Goal: Task Accomplishment & Management: Manage account settings

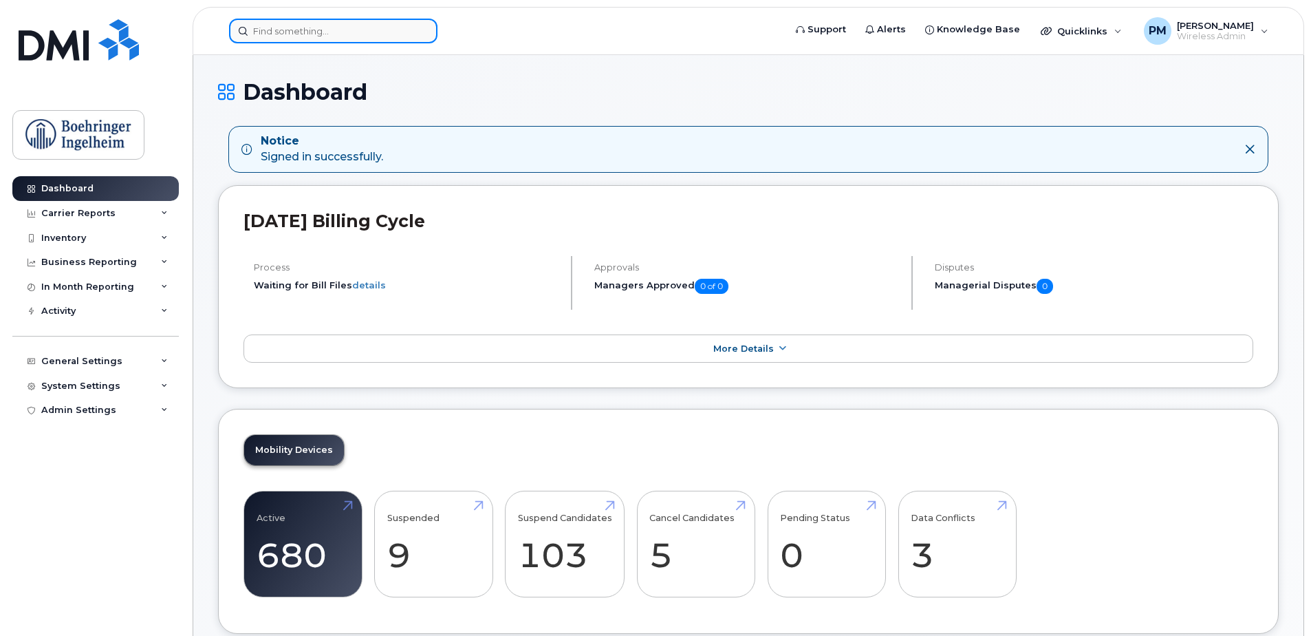
click at [352, 38] on input at bounding box center [333, 31] width 208 height 25
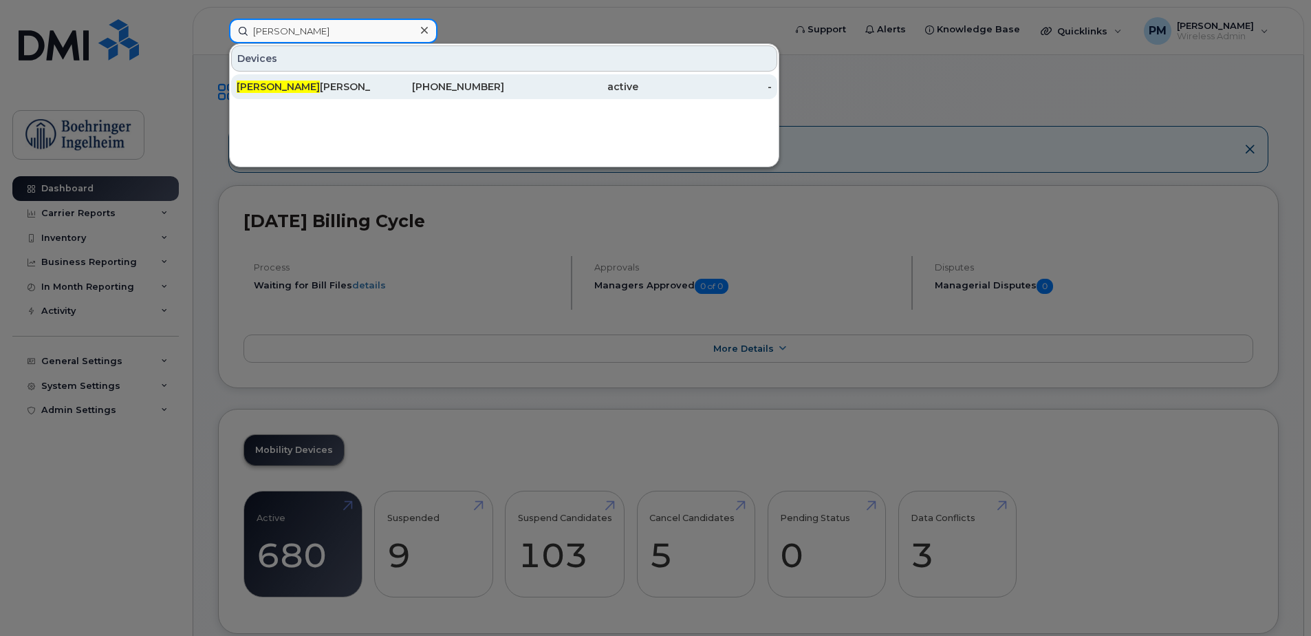
type input "rhonda"
click at [498, 81] on div "289-260-5934" at bounding box center [438, 87] width 134 height 14
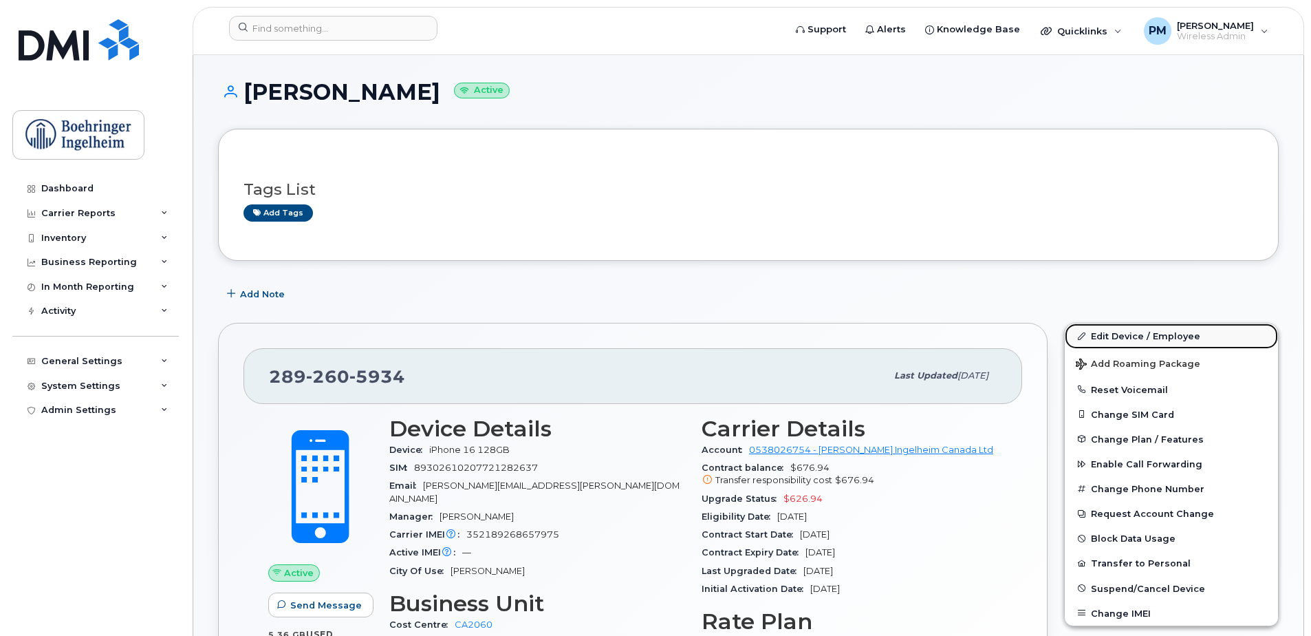
click at [1171, 336] on link "Edit Device / Employee" at bounding box center [1171, 335] width 213 height 25
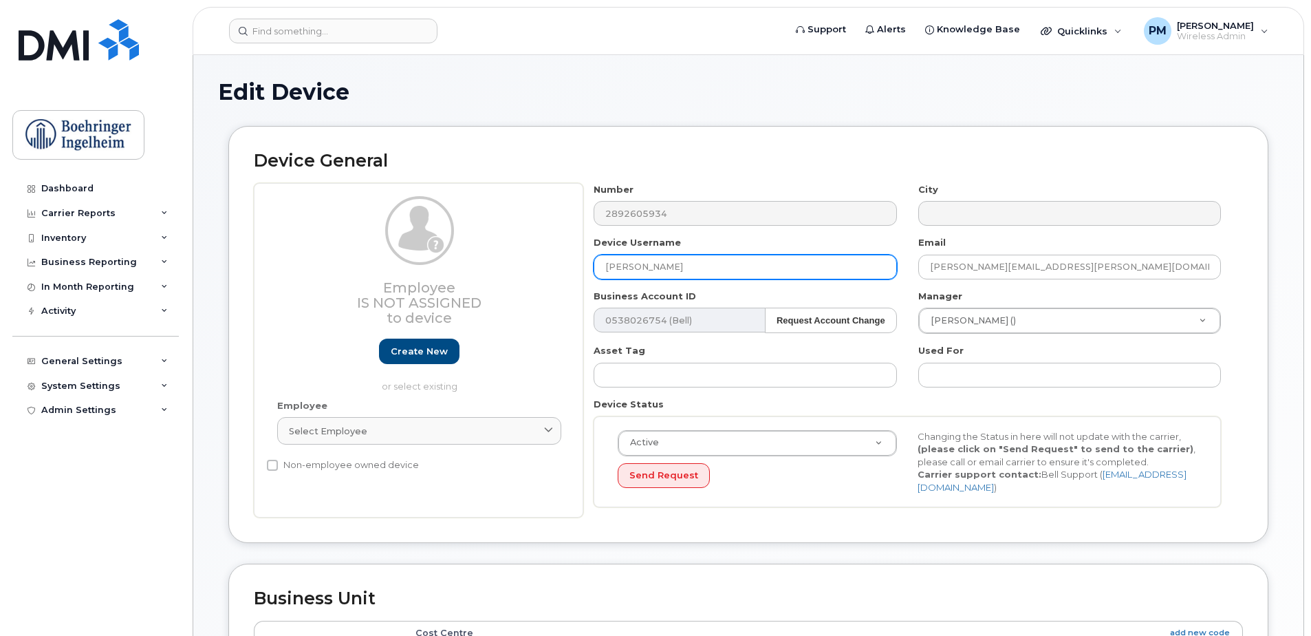
drag, startPoint x: 681, startPoint y: 268, endPoint x: 477, endPoint y: 268, distance: 204.3
click at [477, 268] on div "Employee Is not assigned to device Create new or select existing Employee Selec…" at bounding box center [748, 350] width 989 height 335
click at [558, 215] on div "Employee Is not assigned to device Create new or select existing Employee Selec…" at bounding box center [748, 350] width 989 height 335
click at [332, 18] on header "Support Alerts Knowledge Base Quicklinks Suspend / Cancel Device Change SIM Car…" at bounding box center [748, 31] width 1111 height 48
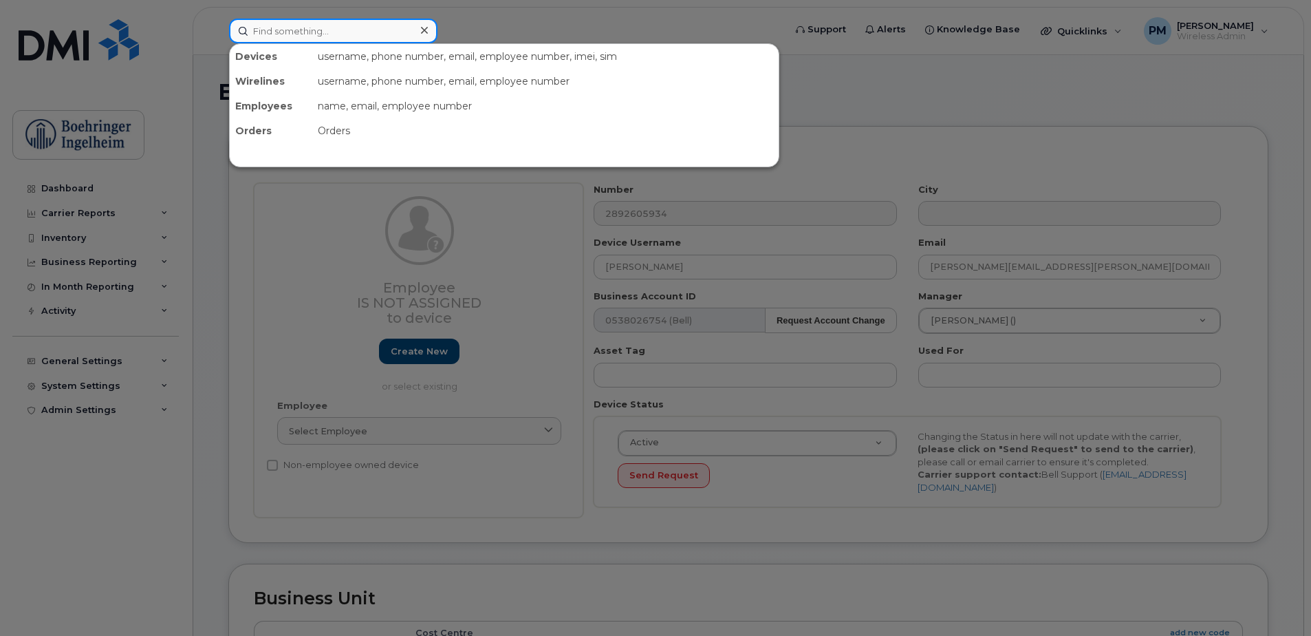
click at [329, 27] on input at bounding box center [333, 31] width 208 height 25
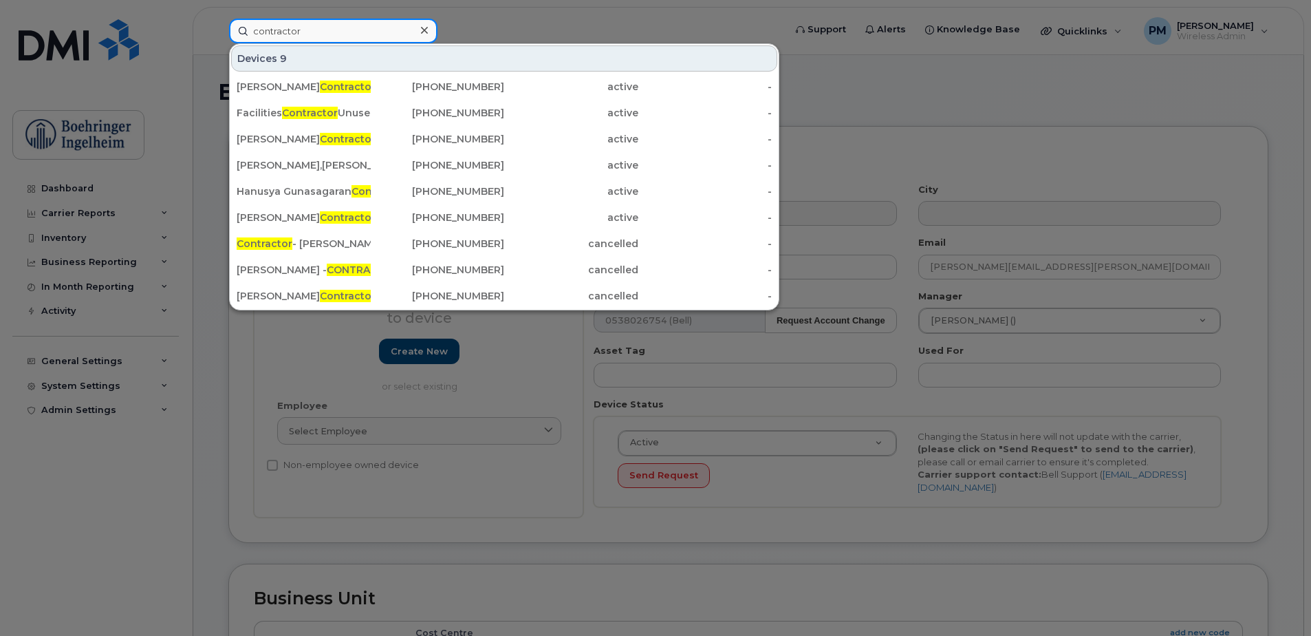
type input "contractor"
click at [504, 29] on div at bounding box center [655, 318] width 1311 height 636
drag, startPoint x: 330, startPoint y: 33, endPoint x: 182, endPoint y: 33, distance: 147.9
click at [218, 33] on div "contractor Devices 9 Olumide Salvador Bi Contractor Device 416-578-7160 active …" at bounding box center [502, 31] width 568 height 25
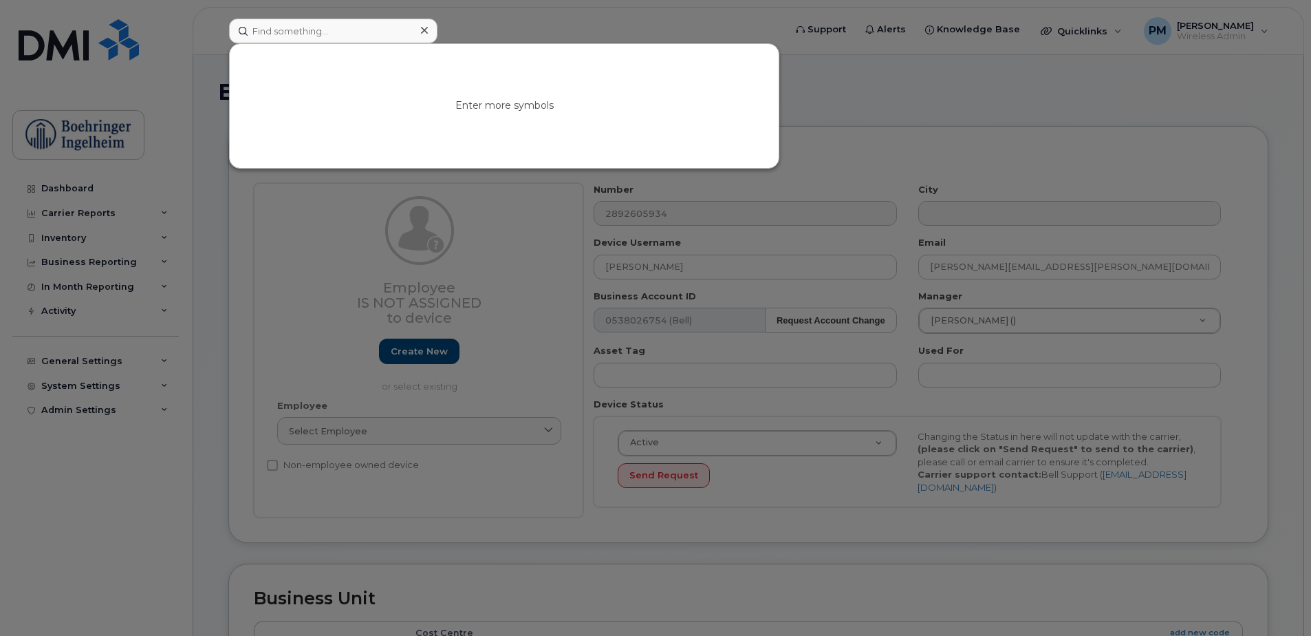
click at [569, 3] on div at bounding box center [655, 318] width 1311 height 636
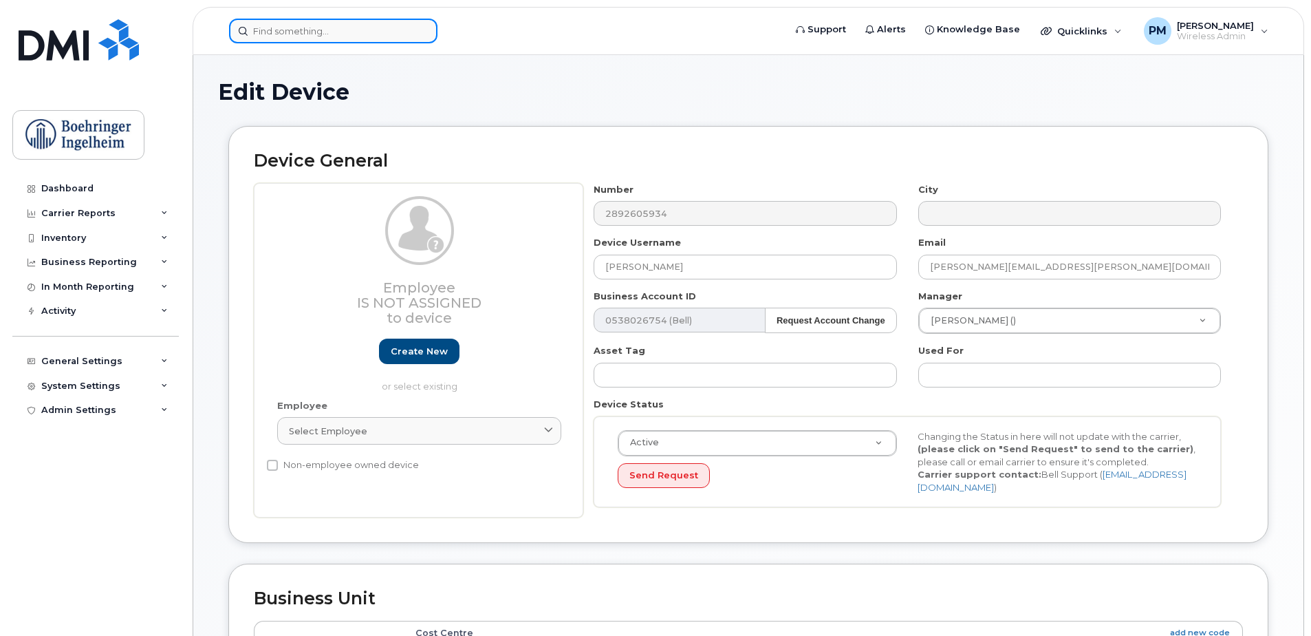
click at [354, 34] on input at bounding box center [333, 31] width 208 height 25
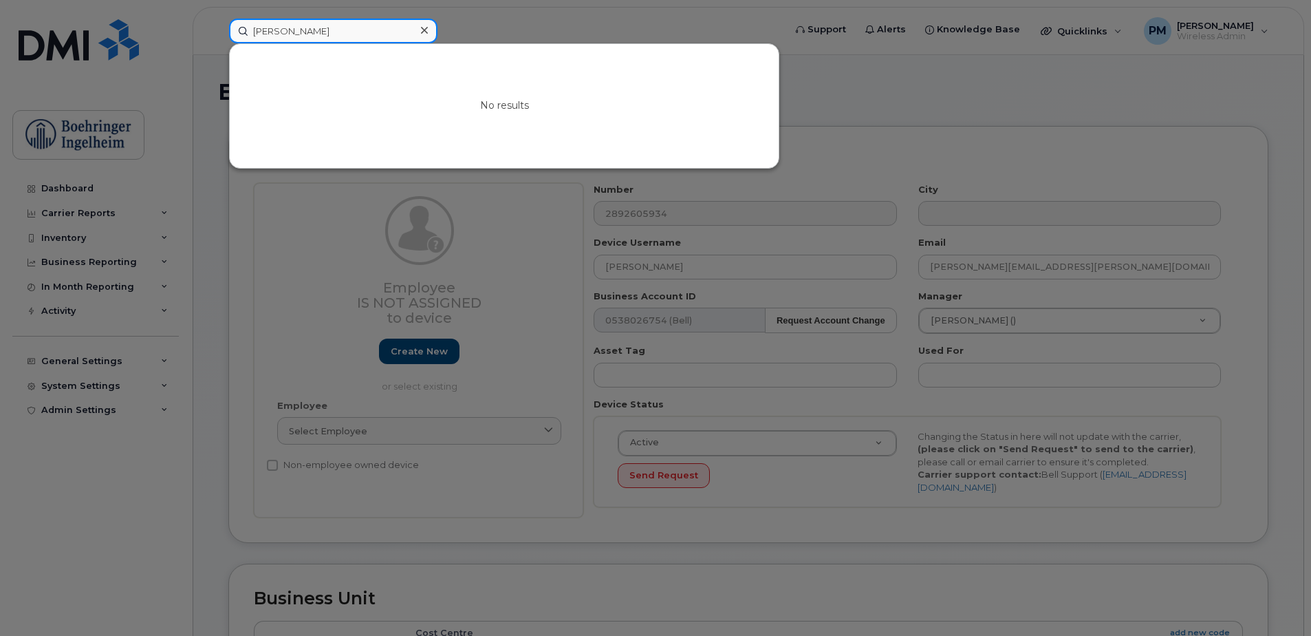
drag, startPoint x: 312, startPoint y: 29, endPoint x: 207, endPoint y: 35, distance: 104.7
click at [218, 35] on div "raphael No results" at bounding box center [502, 31] width 568 height 25
drag, startPoint x: 315, startPoint y: 32, endPoint x: 55, endPoint y: 41, distance: 260.1
click at [218, 41] on div "tara mc No results" at bounding box center [502, 31] width 568 height 25
drag, startPoint x: 344, startPoint y: 37, endPoint x: 218, endPoint y: 35, distance: 125.9
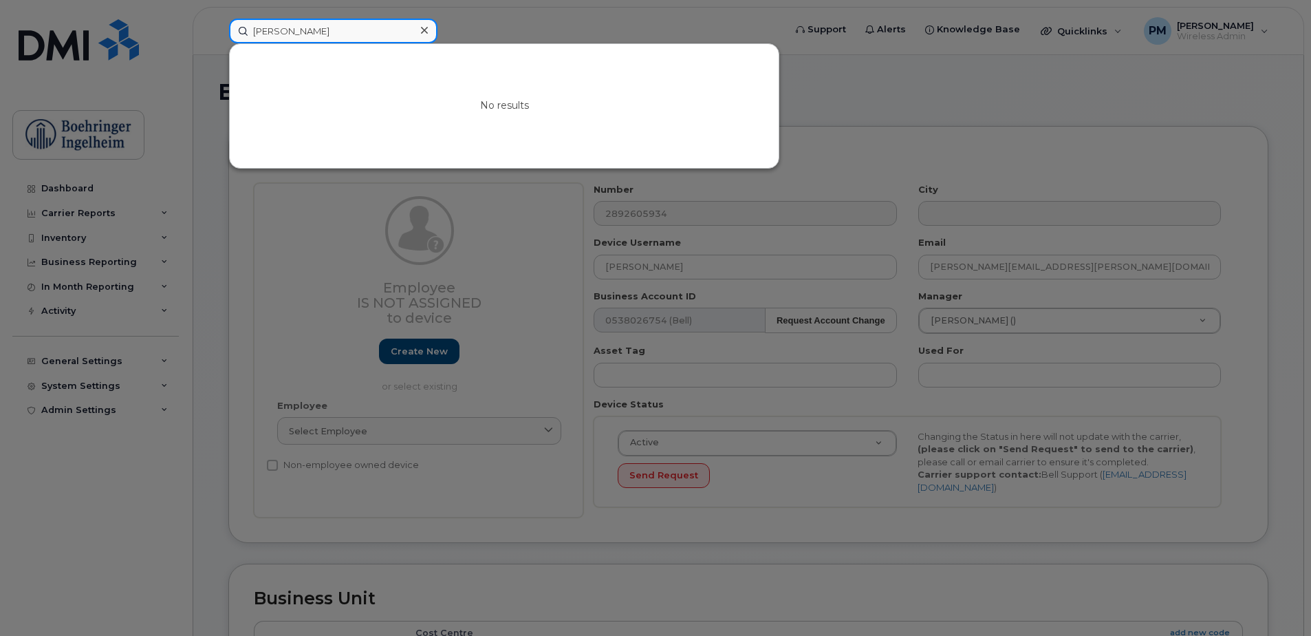
click at [218, 35] on div "madelin No results" at bounding box center [502, 31] width 568 height 25
type input "T"
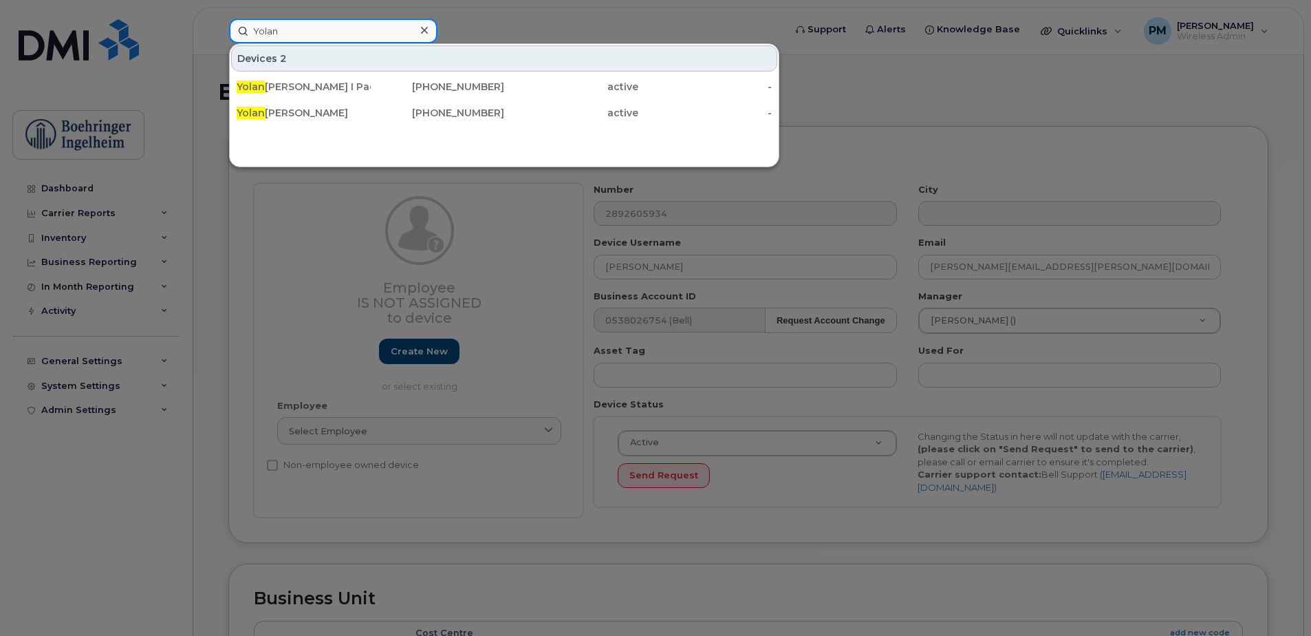
type input "Yolan"
click at [428, 30] on div at bounding box center [424, 31] width 20 height 20
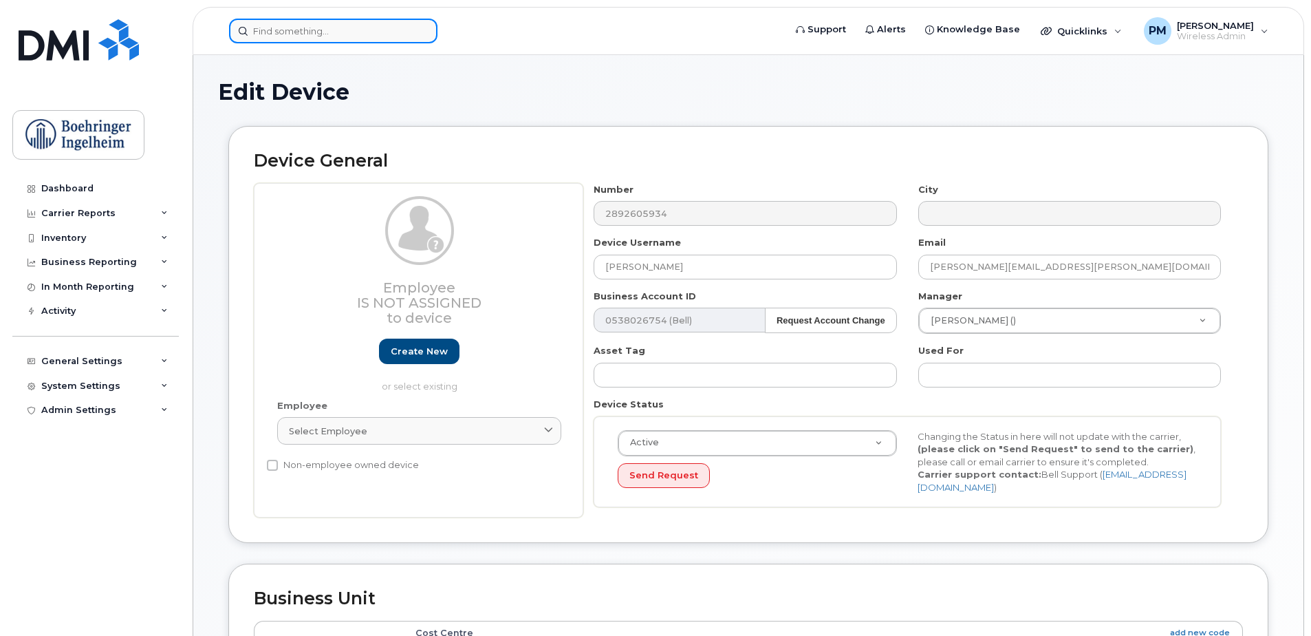
click at [279, 42] on input at bounding box center [333, 31] width 208 height 25
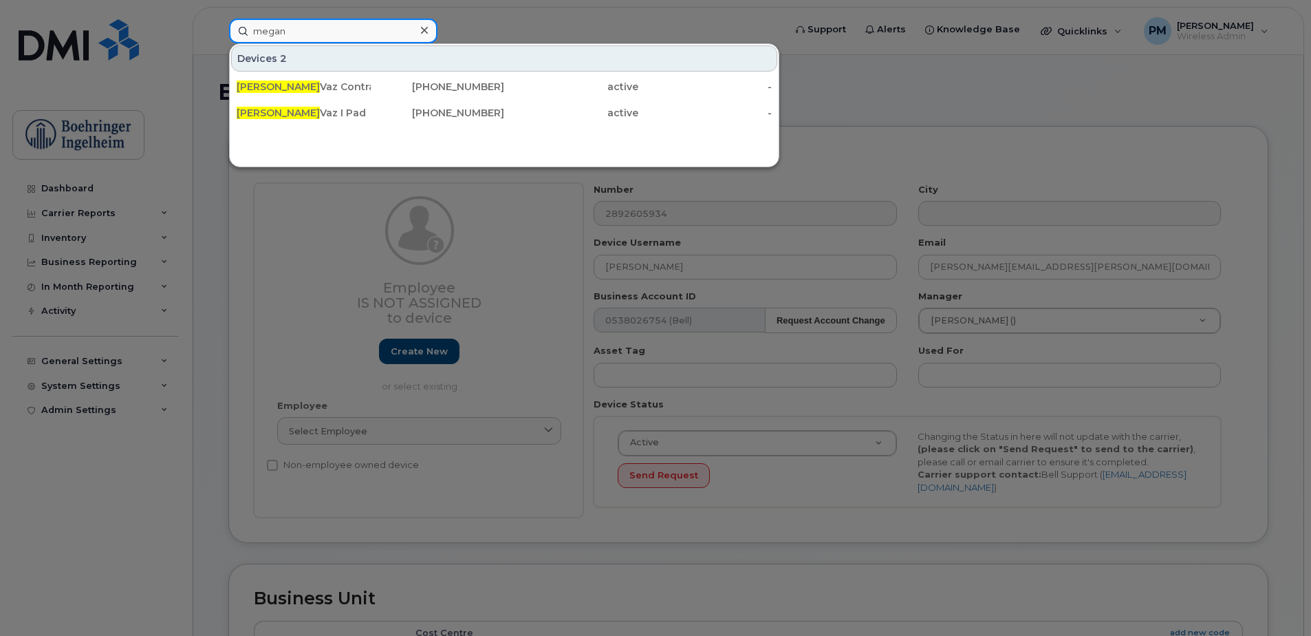
type input "megan"
click at [426, 33] on icon at bounding box center [424, 30] width 7 height 11
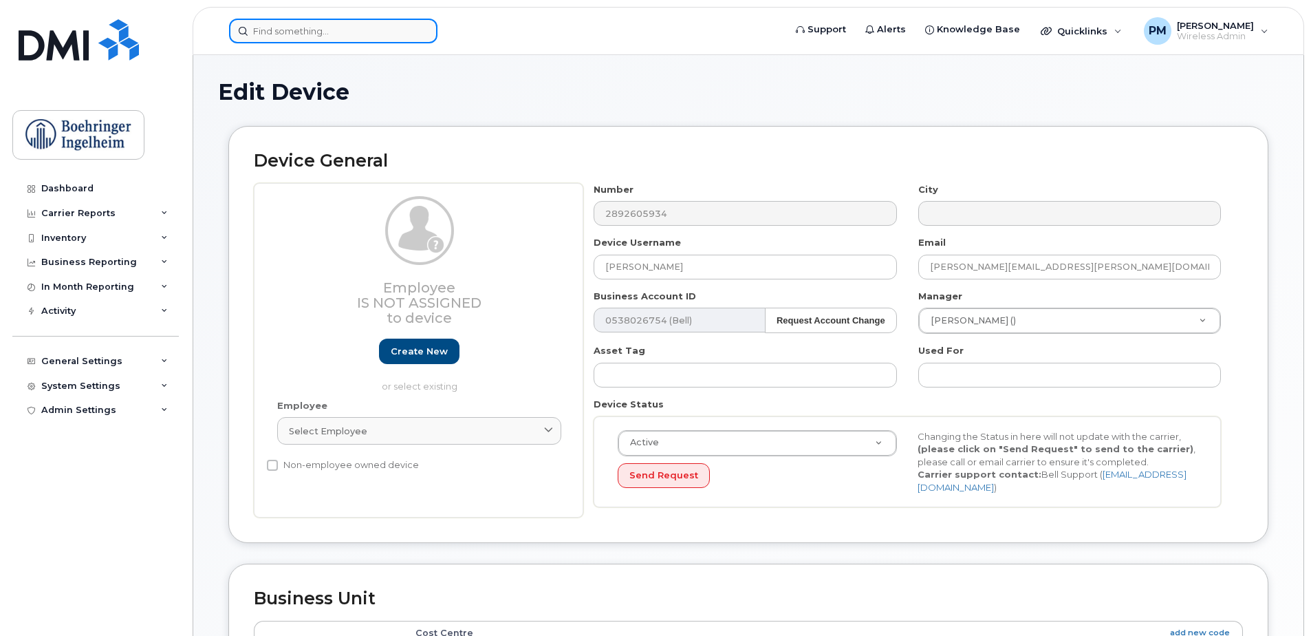
click at [368, 28] on input at bounding box center [333, 31] width 208 height 25
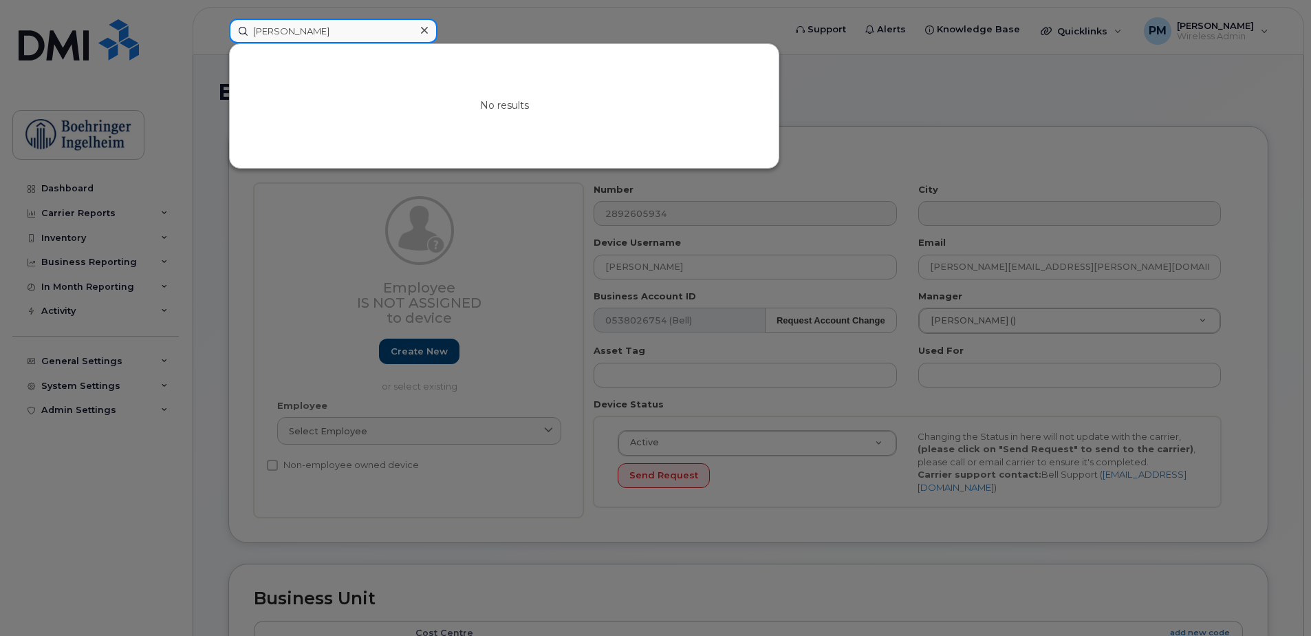
drag, startPoint x: 320, startPoint y: 31, endPoint x: 195, endPoint y: 30, distance: 125.2
click at [218, 30] on div "molina No results" at bounding box center [502, 31] width 568 height 25
type input "m"
type input "a"
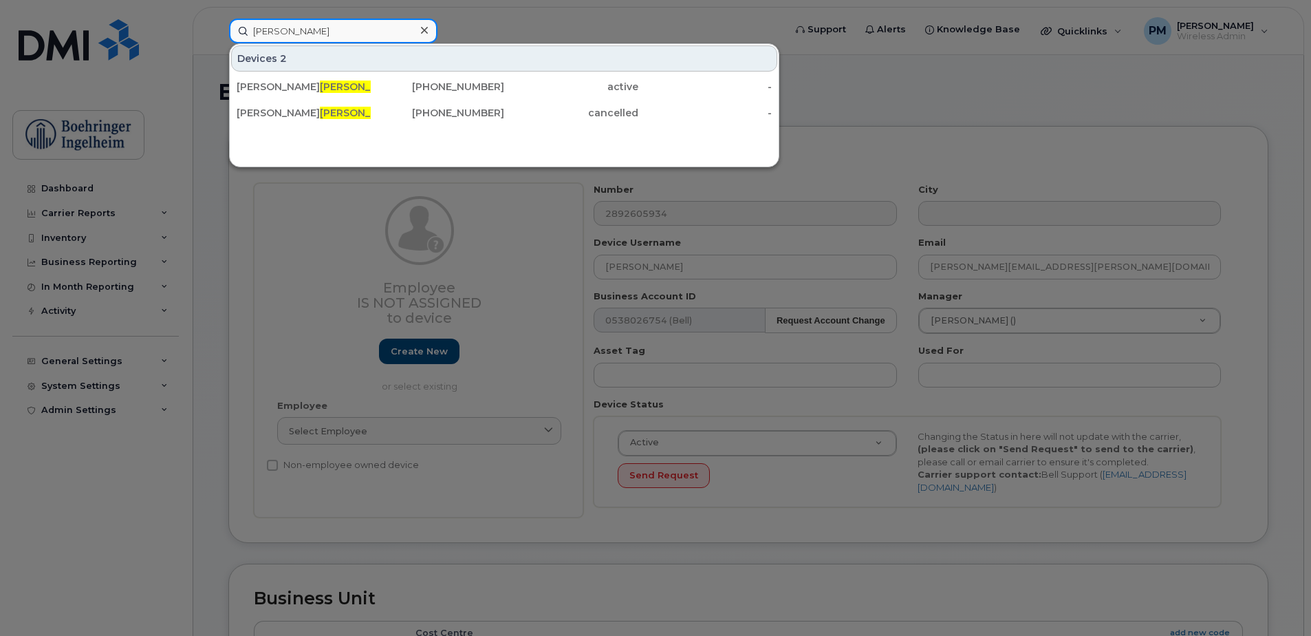
drag, startPoint x: 346, startPoint y: 35, endPoint x: 235, endPoint y: 30, distance: 111.6
click at [235, 30] on input "amos" at bounding box center [333, 31] width 208 height 25
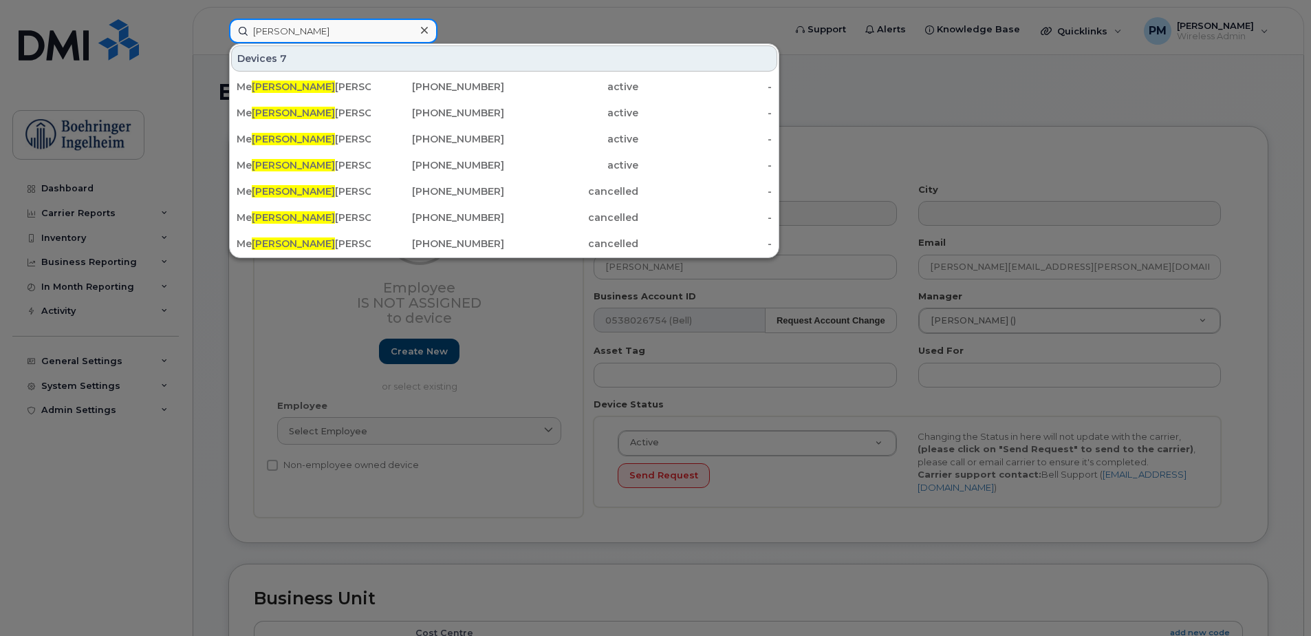
drag, startPoint x: 279, startPoint y: 27, endPoint x: 213, endPoint y: 28, distance: 66.7
click at [218, 28] on div "lissa Devices 7 Me lissa Kim iPad 289-962-5655 active - Me lissa Kim Yoga 289-2…" at bounding box center [502, 31] width 568 height 25
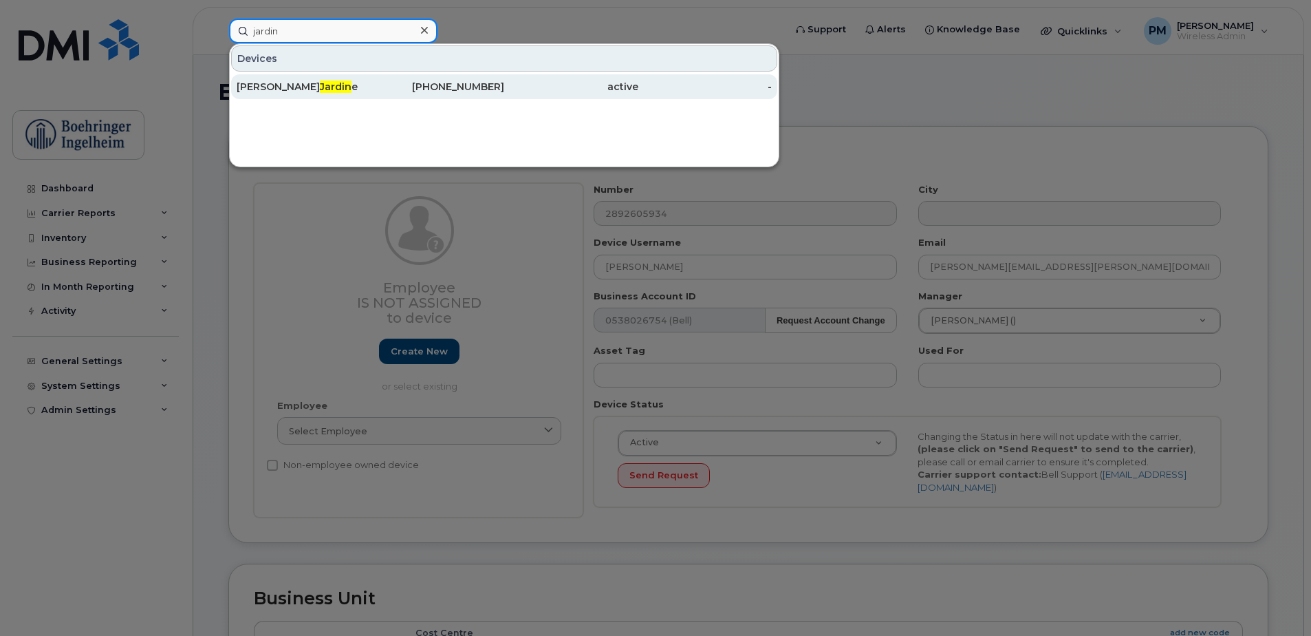
type input "jardin"
click at [318, 83] on div "Andrea Jardin e" at bounding box center [304, 87] width 134 height 14
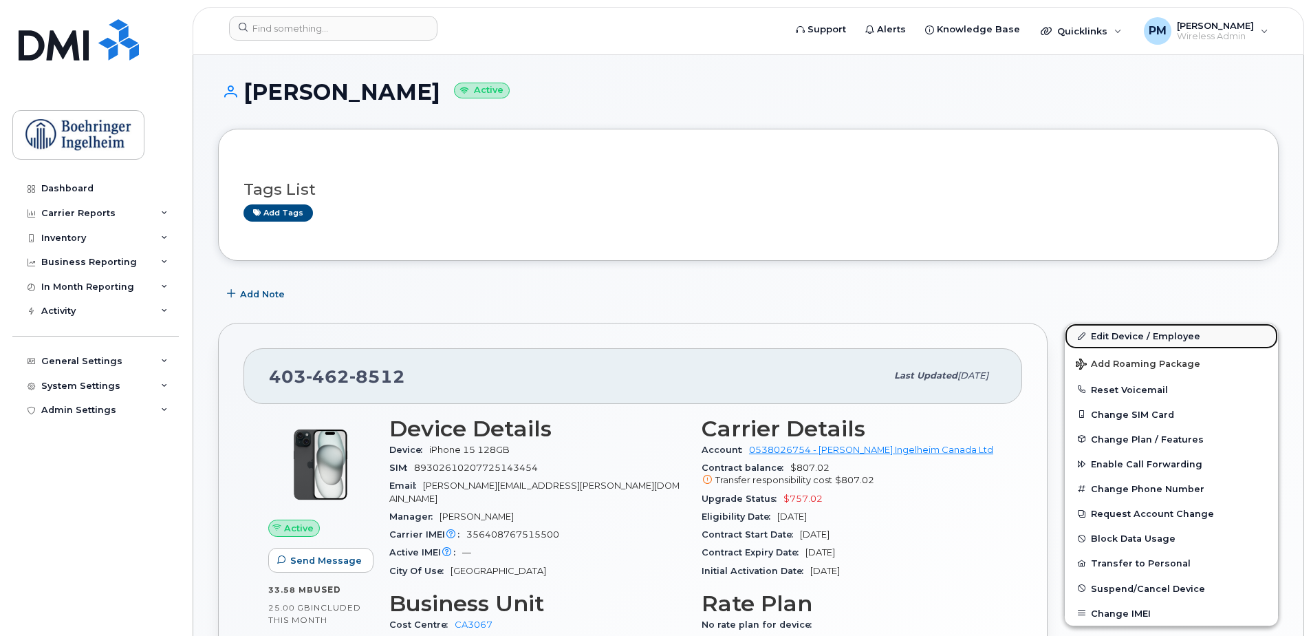
click at [1166, 341] on link "Edit Device / Employee" at bounding box center [1171, 335] width 213 height 25
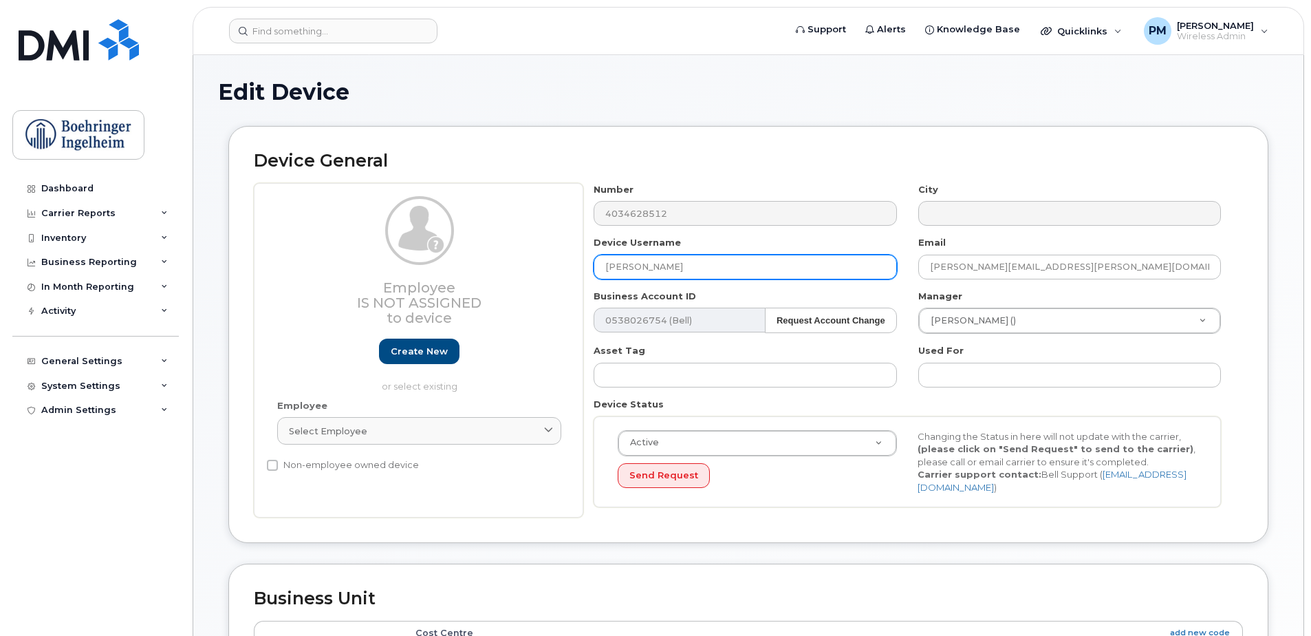
click at [741, 261] on input "Andrea Jardine" at bounding box center [745, 266] width 303 height 25
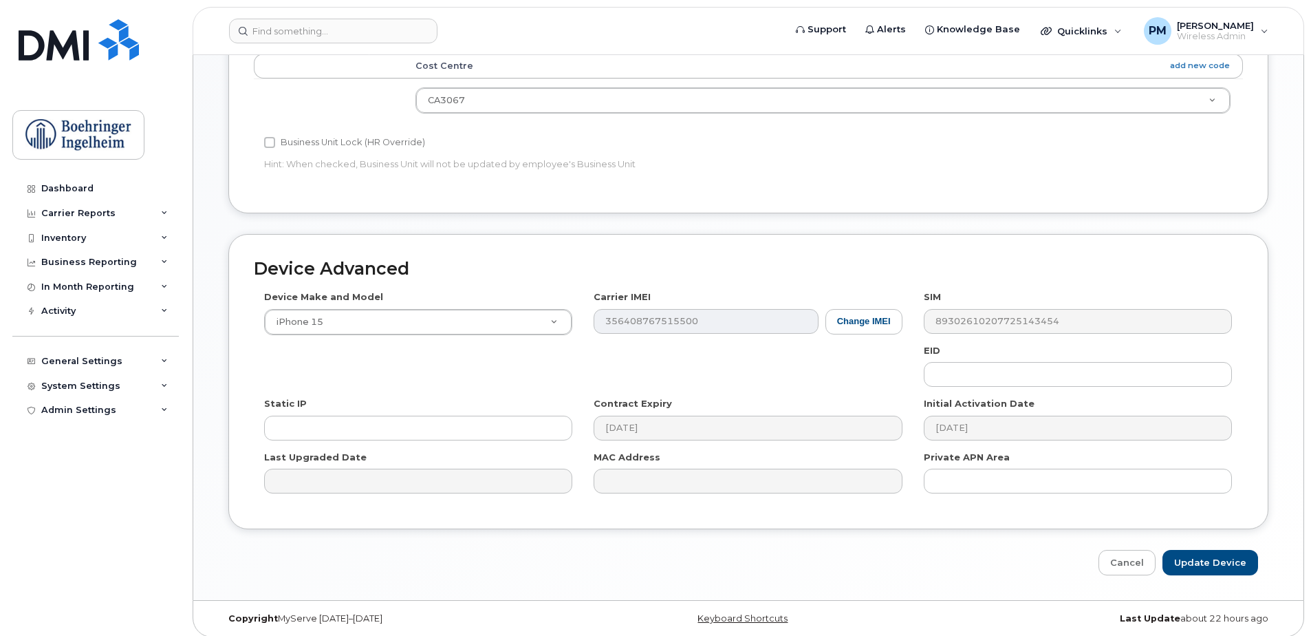
scroll to position [575, 0]
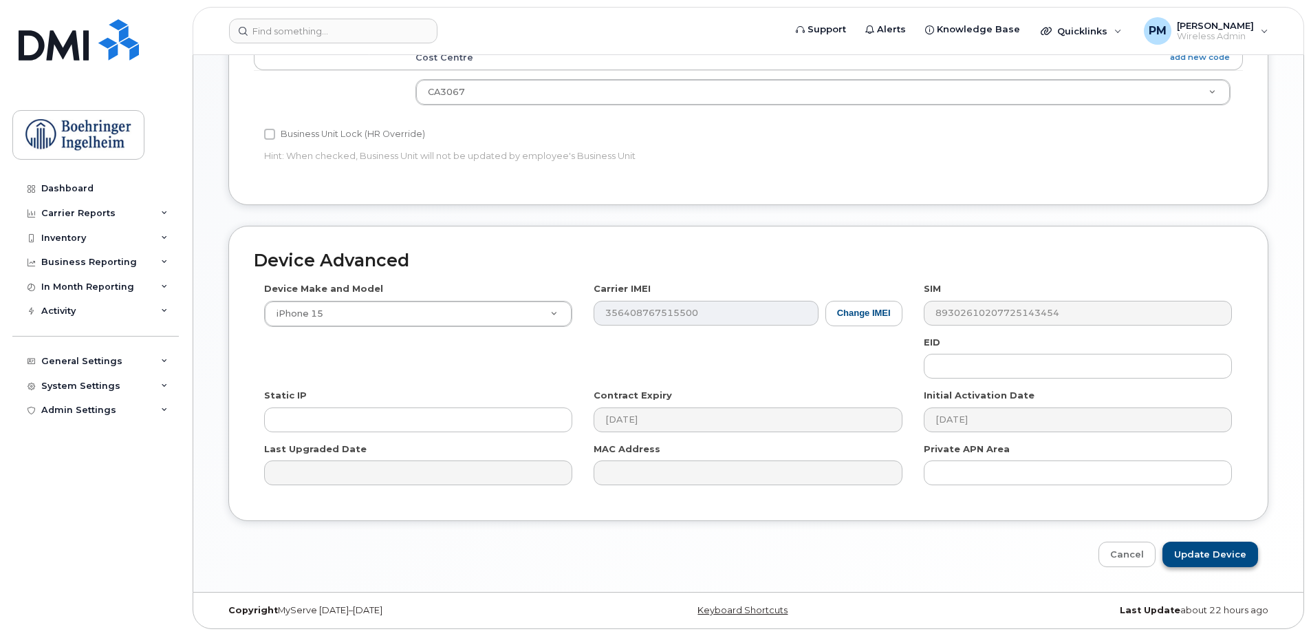
type input "Andrea Jardine - Contract"
click at [1213, 547] on input "Update Device" at bounding box center [1210, 553] width 96 height 25
type input "Saving..."
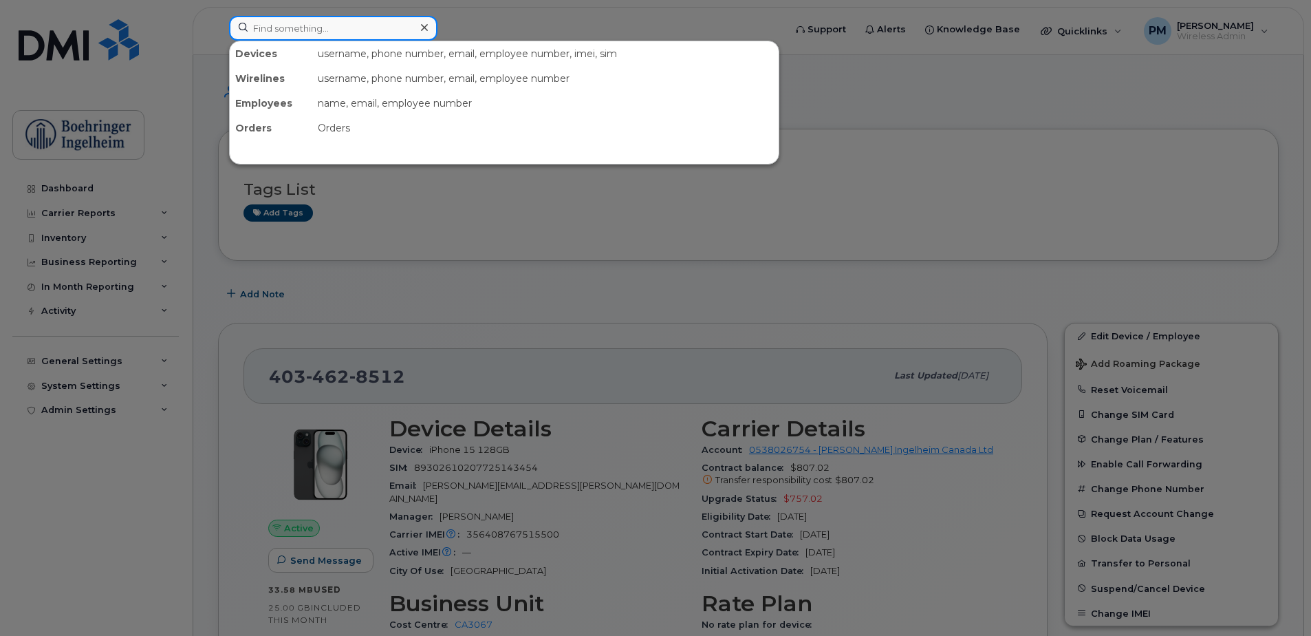
click at [348, 18] on input at bounding box center [333, 28] width 208 height 25
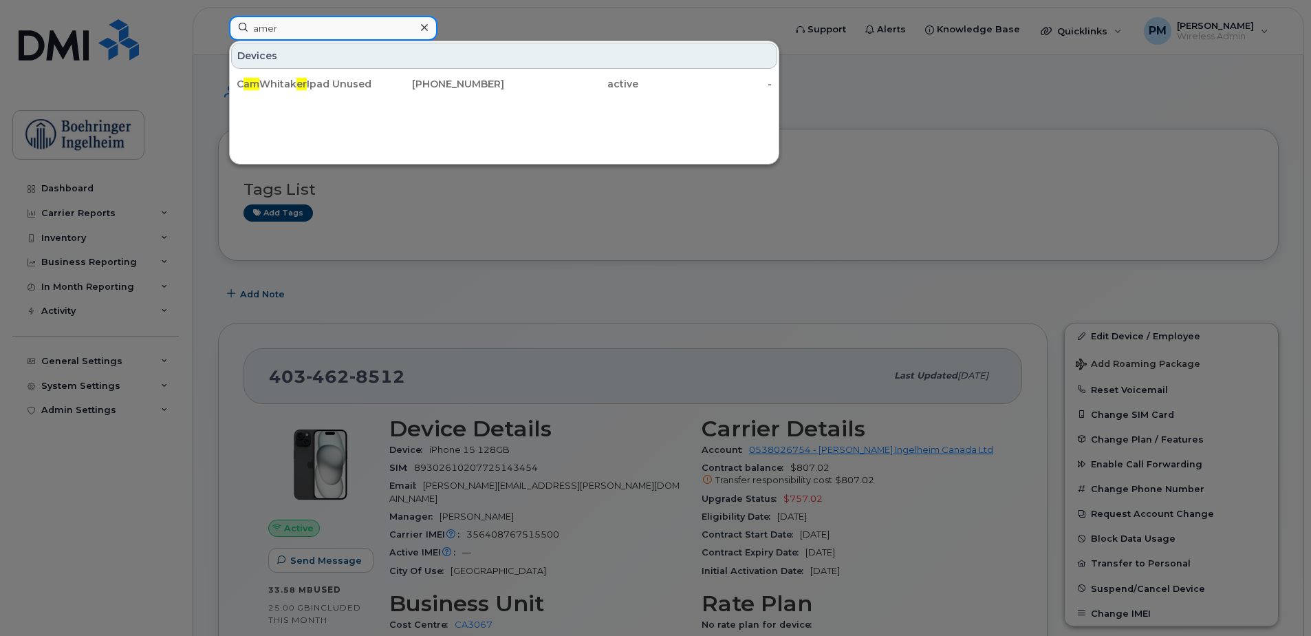
drag, startPoint x: 314, startPoint y: 30, endPoint x: 221, endPoint y: 27, distance: 92.9
click at [221, 27] on div "amer Devices C am Whitak er Ipad Unused 780-231-3071 active -" at bounding box center [502, 31] width 568 height 30
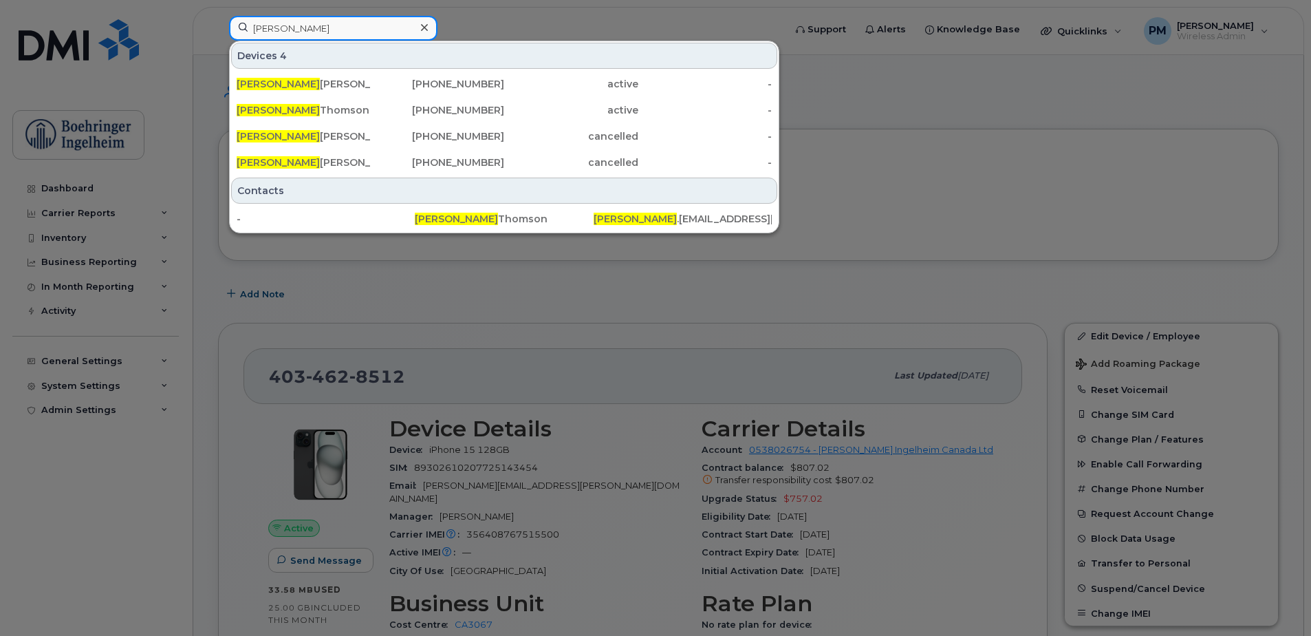
drag, startPoint x: 284, startPoint y: 32, endPoint x: 247, endPoint y: 30, distance: 37.2
click at [247, 30] on input "julie" at bounding box center [333, 28] width 208 height 25
type input "annie"
click at [422, 26] on icon at bounding box center [424, 27] width 7 height 11
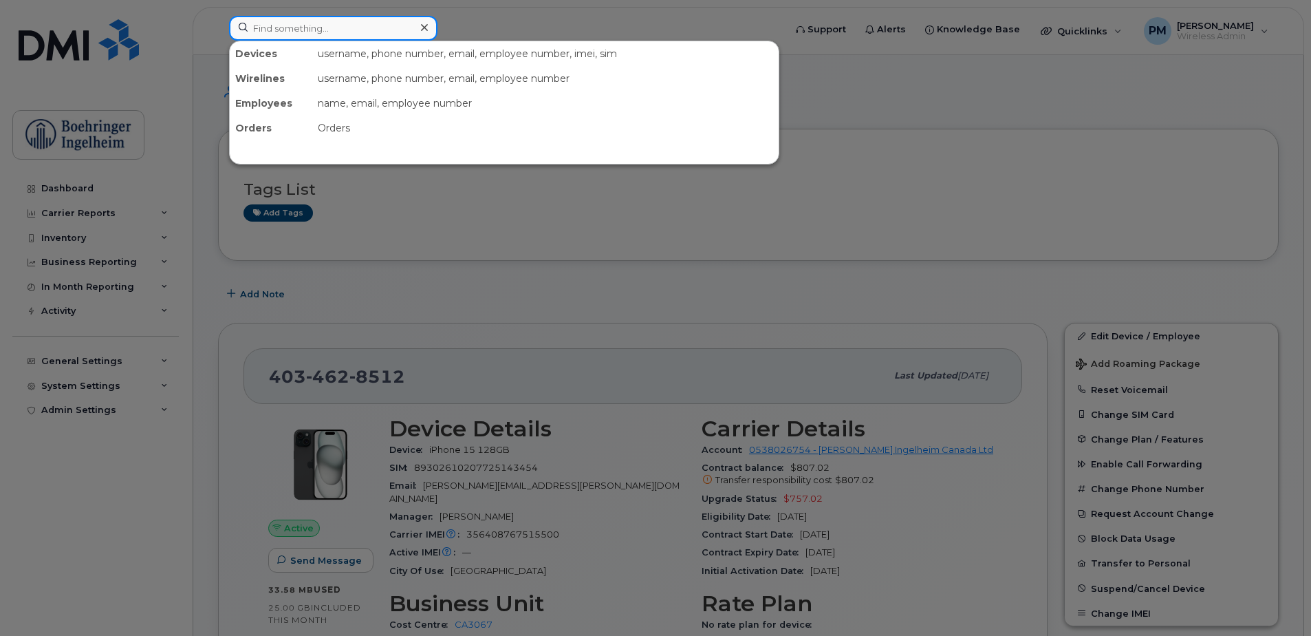
click at [315, 28] on input at bounding box center [333, 28] width 208 height 25
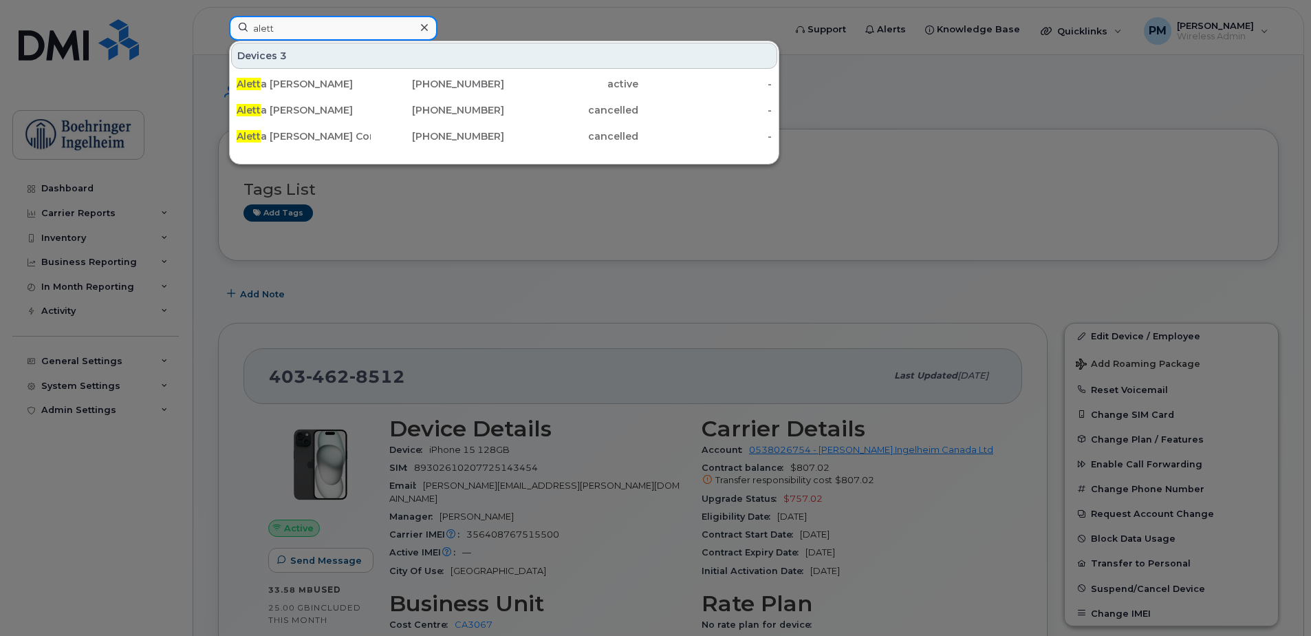
drag, startPoint x: 294, startPoint y: 20, endPoint x: 217, endPoint y: 38, distance: 79.7
click at [218, 38] on div "alett Devices 3 Alett a Brandle 519-872-5950 active - Alett a Brandle 416-518-2…" at bounding box center [502, 31] width 568 height 30
type input "p"
type input "pas"
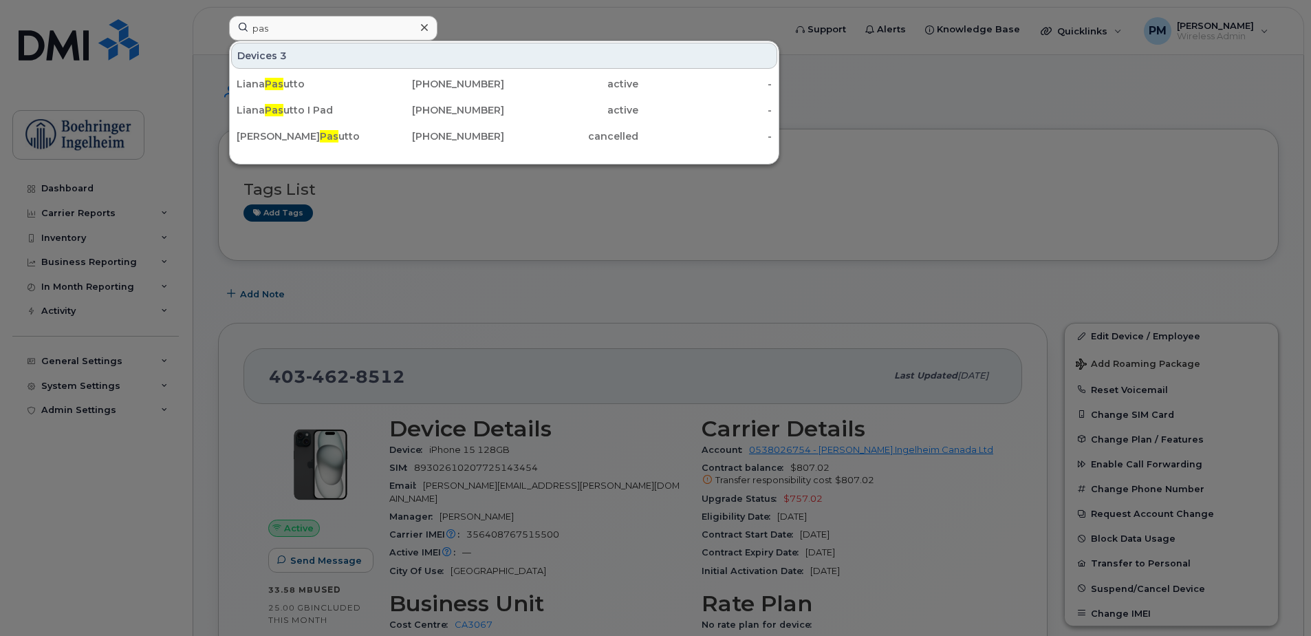
drag, startPoint x: 424, startPoint y: 24, endPoint x: 360, endPoint y: 39, distance: 65.7
click at [424, 24] on icon at bounding box center [424, 27] width 7 height 11
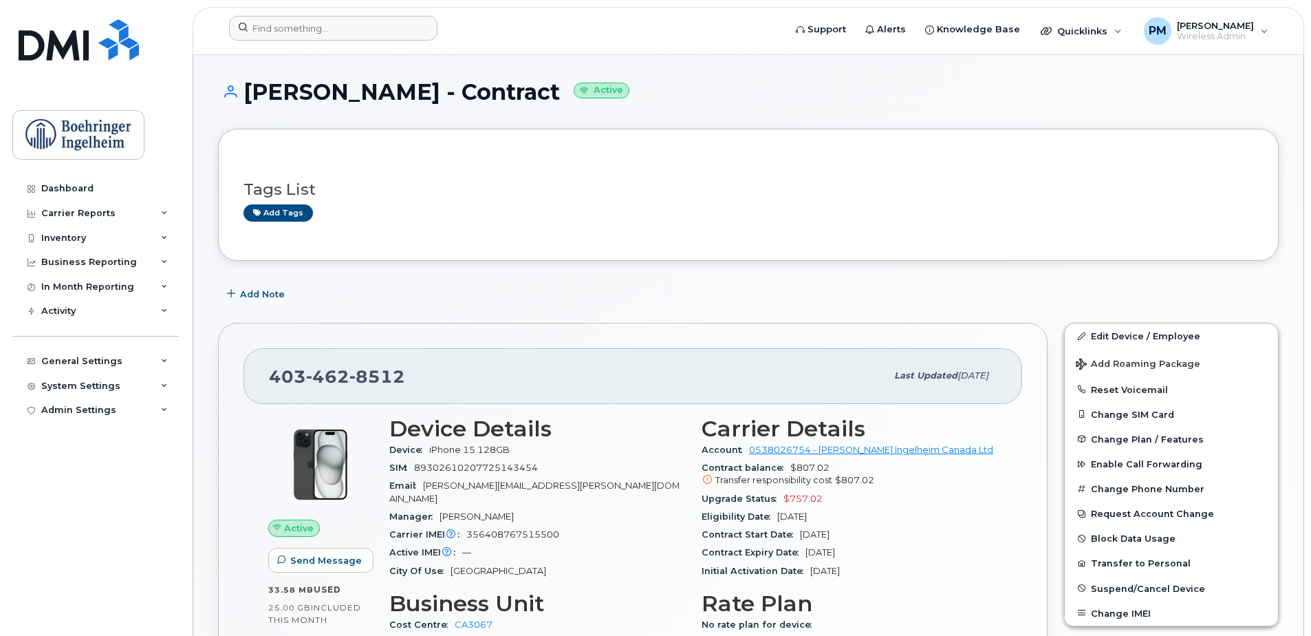
click at [358, 41] on div at bounding box center [502, 31] width 568 height 30
click at [358, 28] on input at bounding box center [333, 28] width 208 height 25
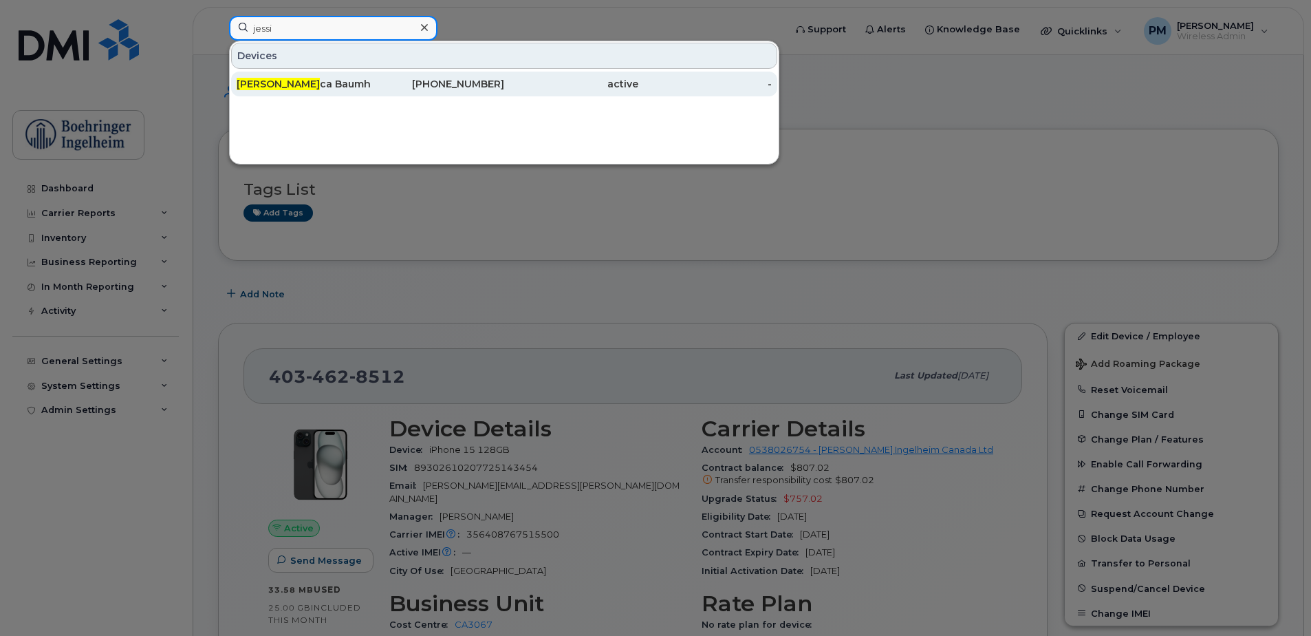
type input "jessi"
click at [373, 87] on div "705-571-0555" at bounding box center [438, 84] width 134 height 14
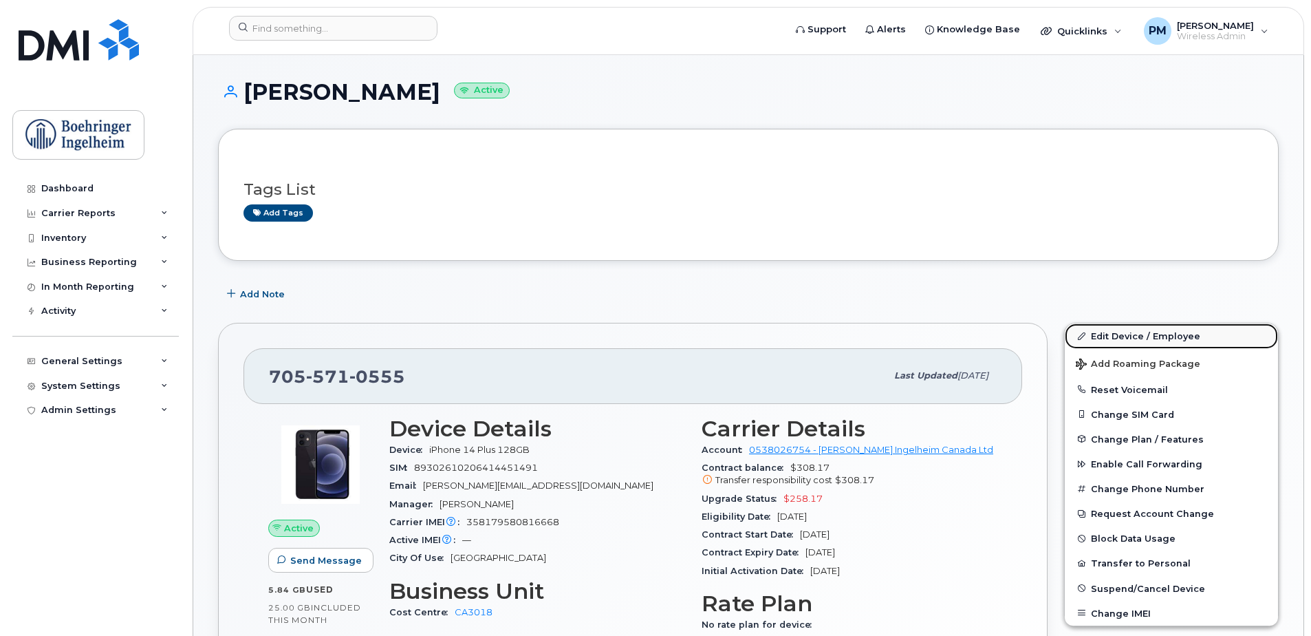
click at [1158, 338] on link "Edit Device / Employee" at bounding box center [1171, 335] width 213 height 25
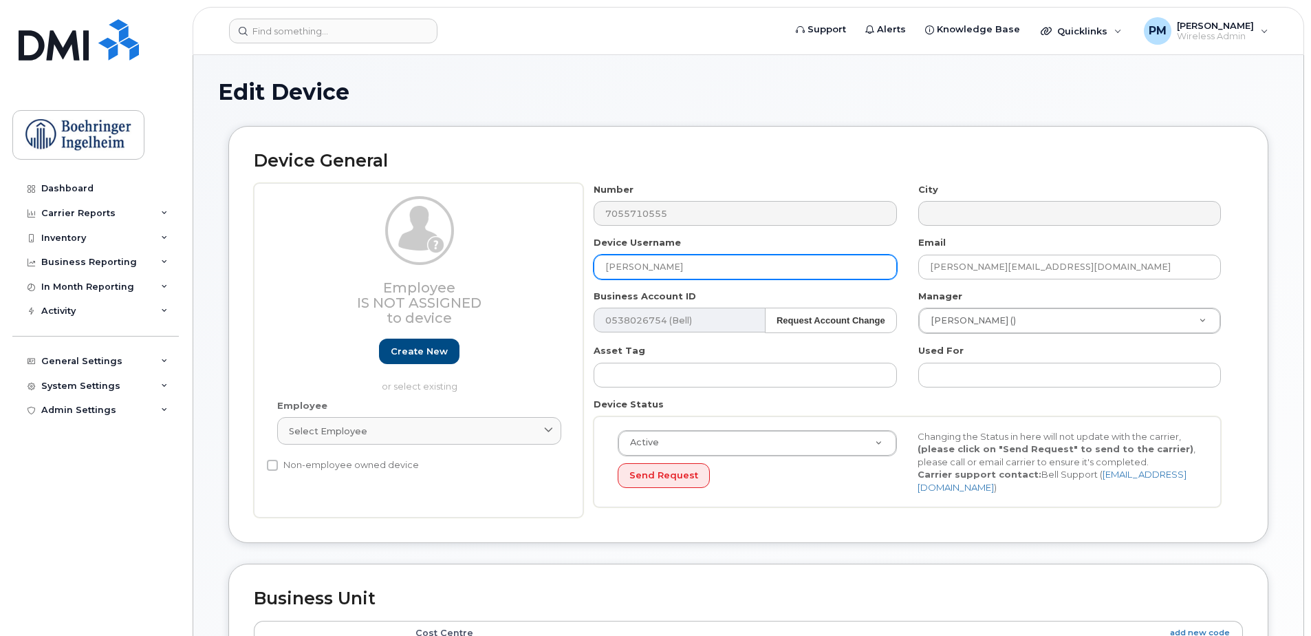
click at [722, 266] on input "[PERSON_NAME]" at bounding box center [745, 266] width 303 height 25
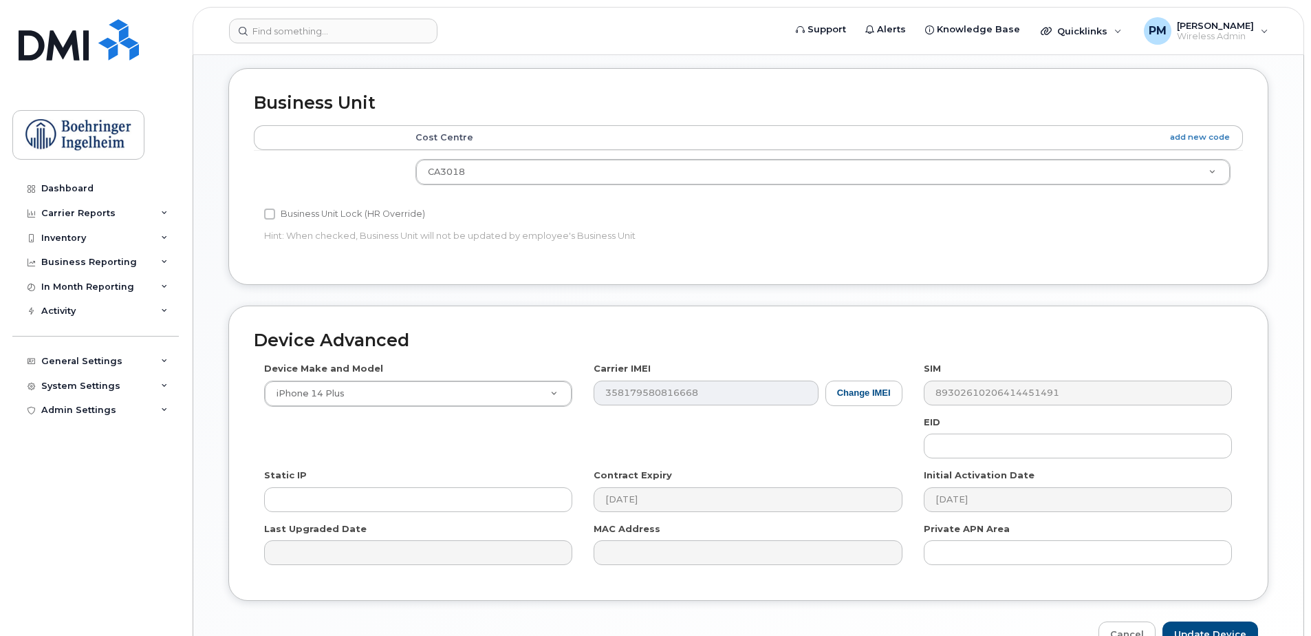
scroll to position [575, 0]
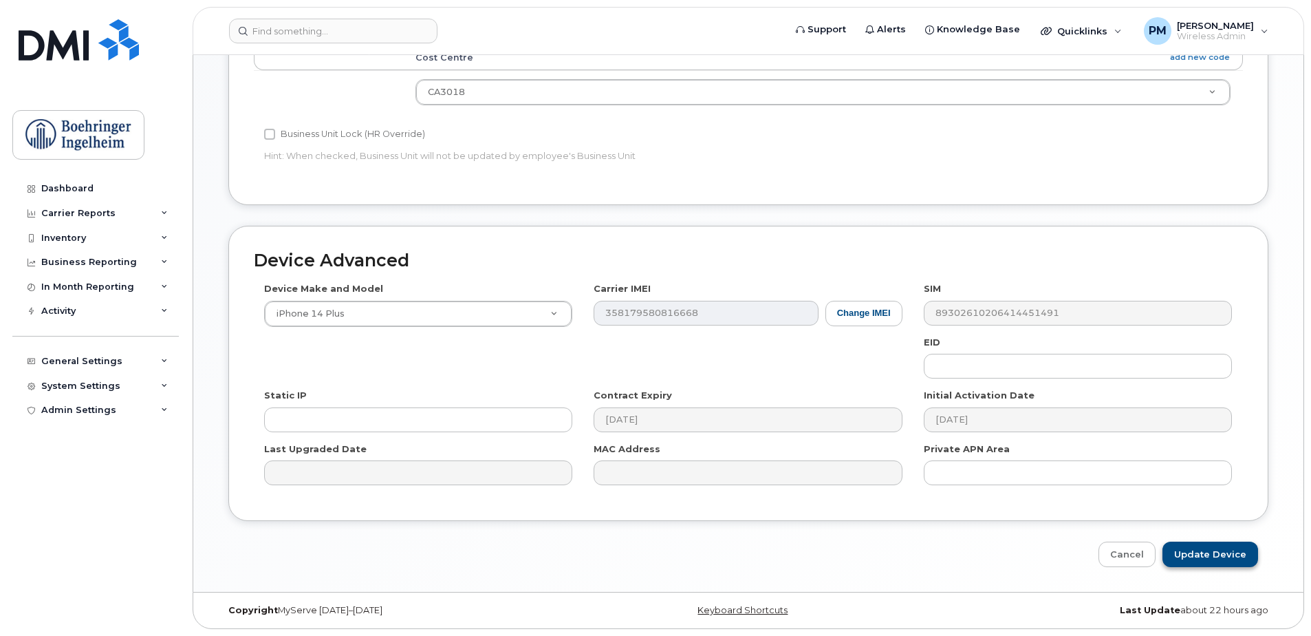
type input "[PERSON_NAME] - CCL"
click at [1234, 563] on input "Update Device" at bounding box center [1210, 553] width 96 height 25
type input "Saving..."
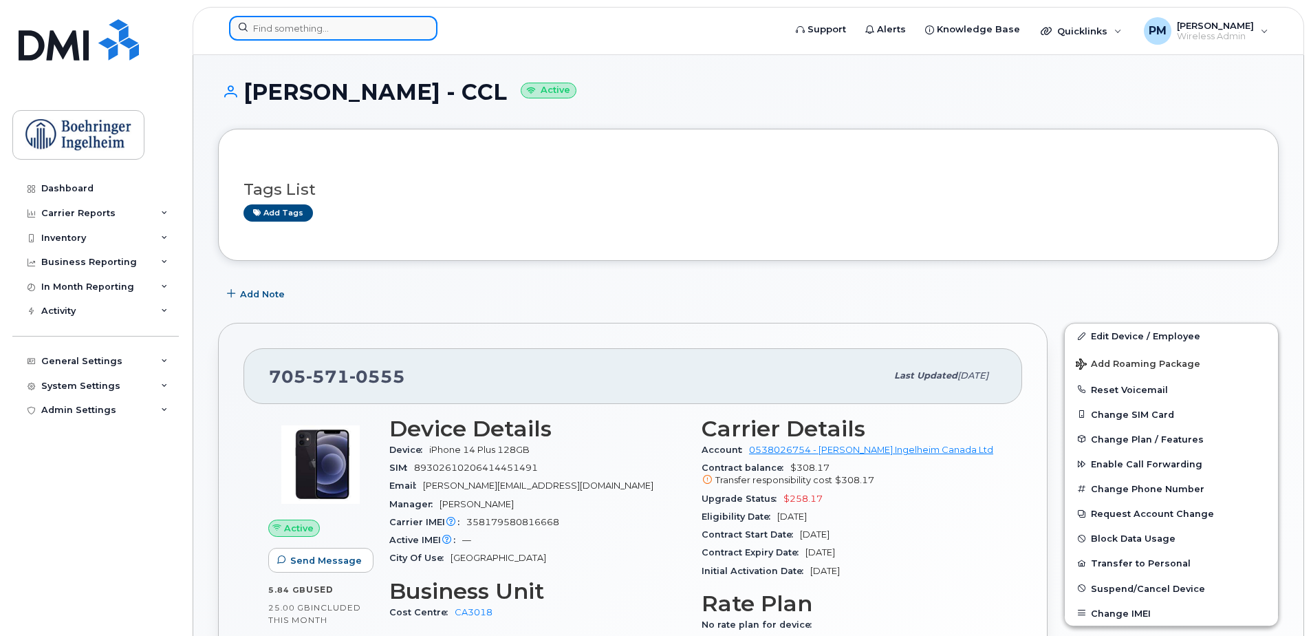
click at [389, 28] on input at bounding box center [333, 28] width 208 height 25
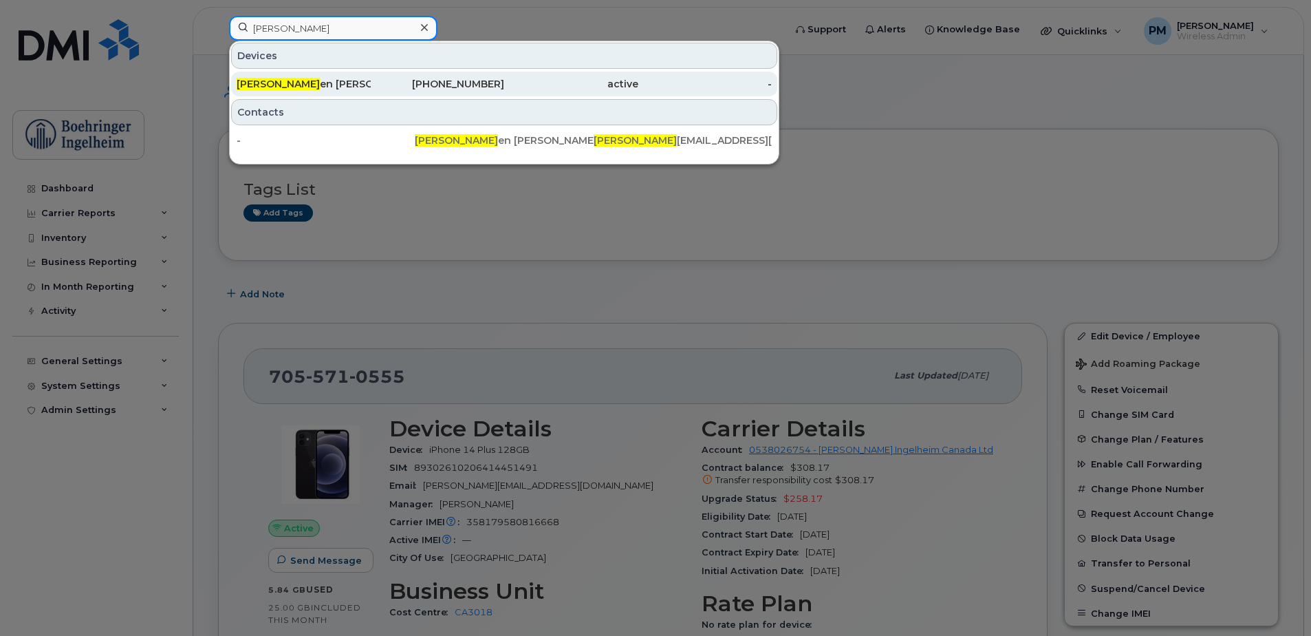
type input "[PERSON_NAME]"
click at [561, 80] on div "active" at bounding box center [571, 84] width 134 height 14
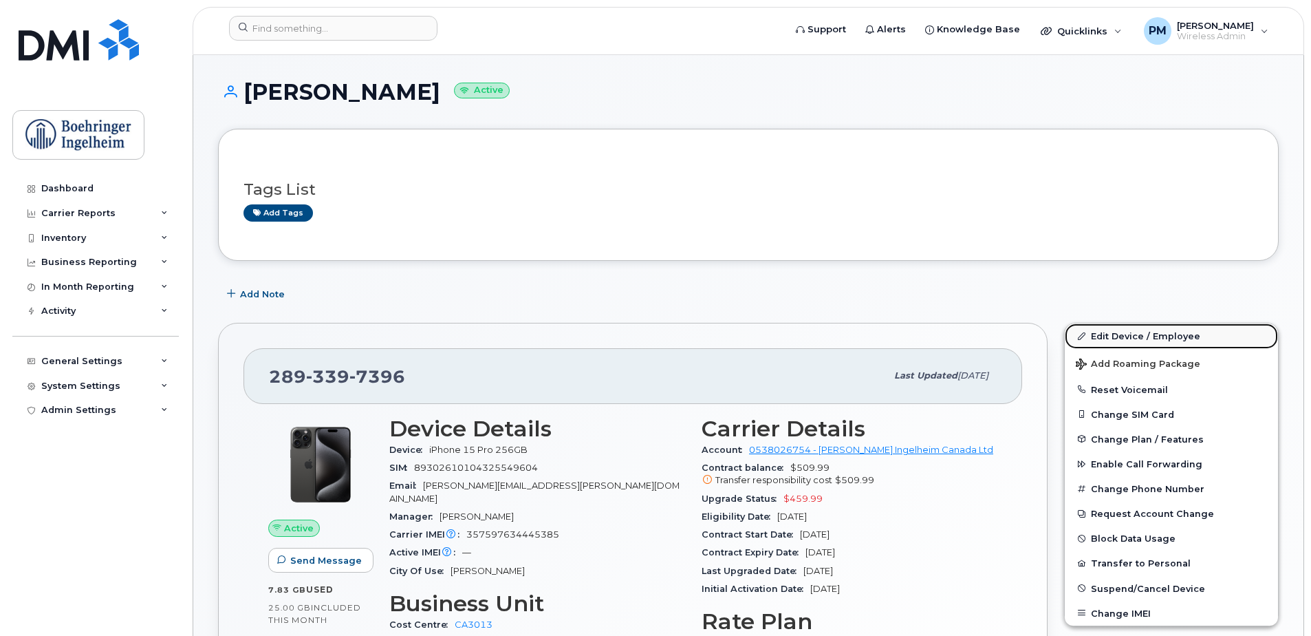
click at [1201, 337] on link "Edit Device / Employee" at bounding box center [1171, 335] width 213 height 25
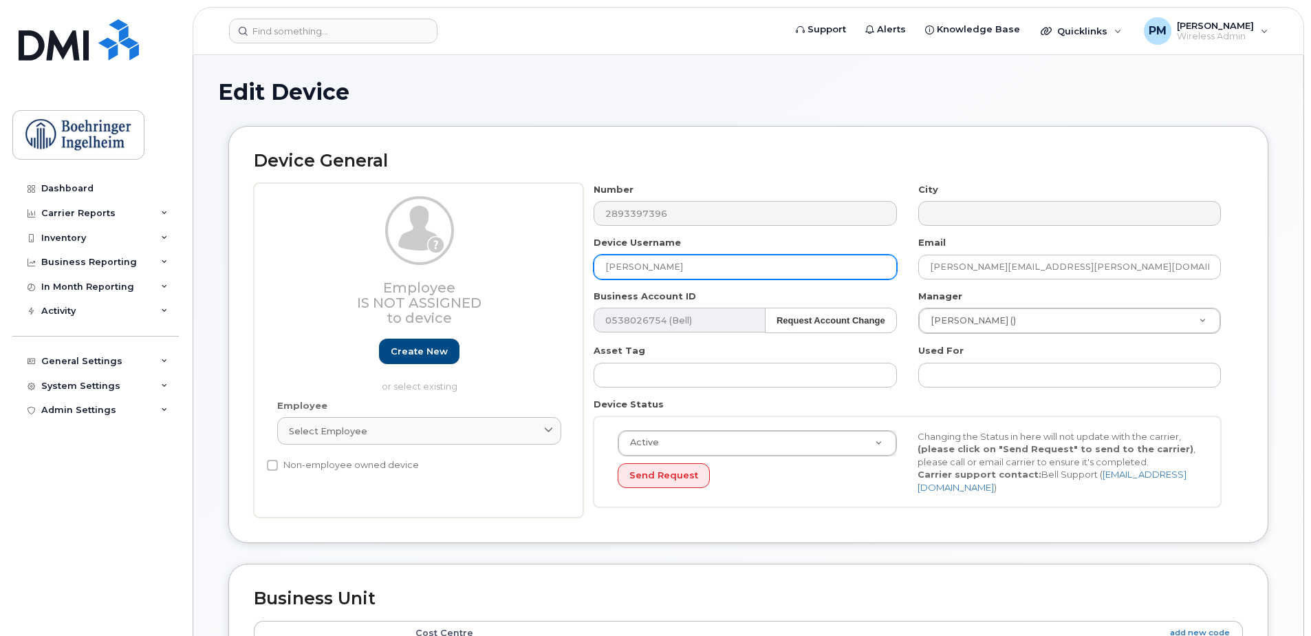
click at [836, 276] on input "[PERSON_NAME]" at bounding box center [745, 266] width 303 height 25
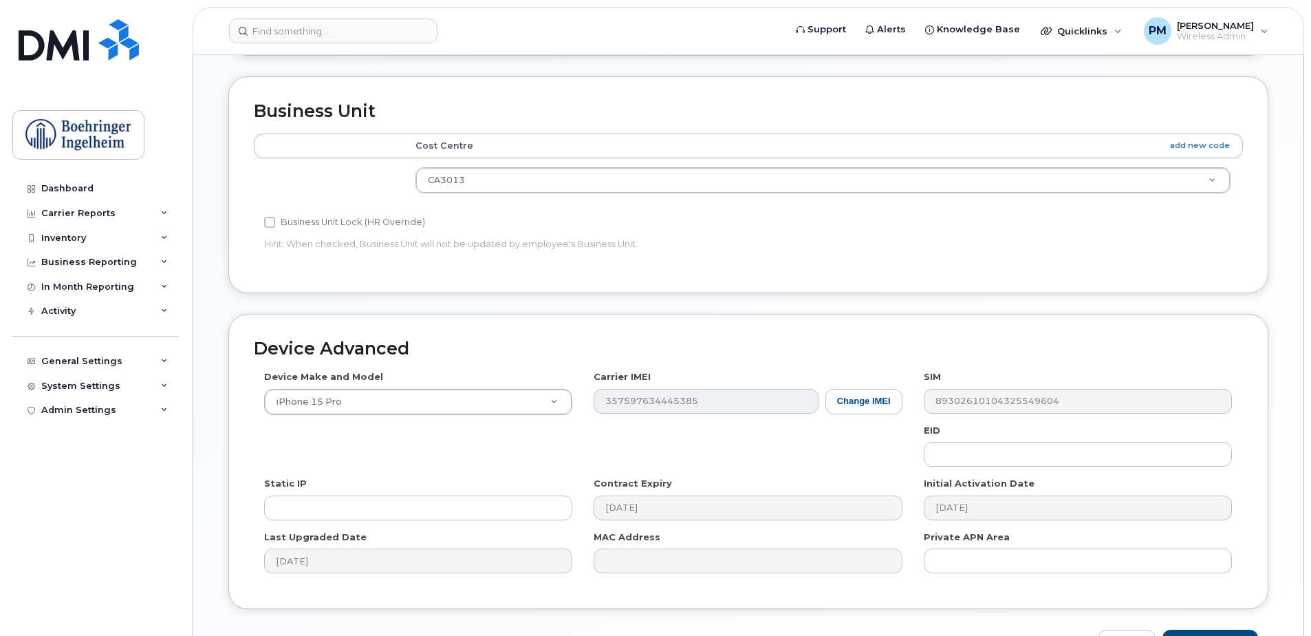
scroll to position [575, 0]
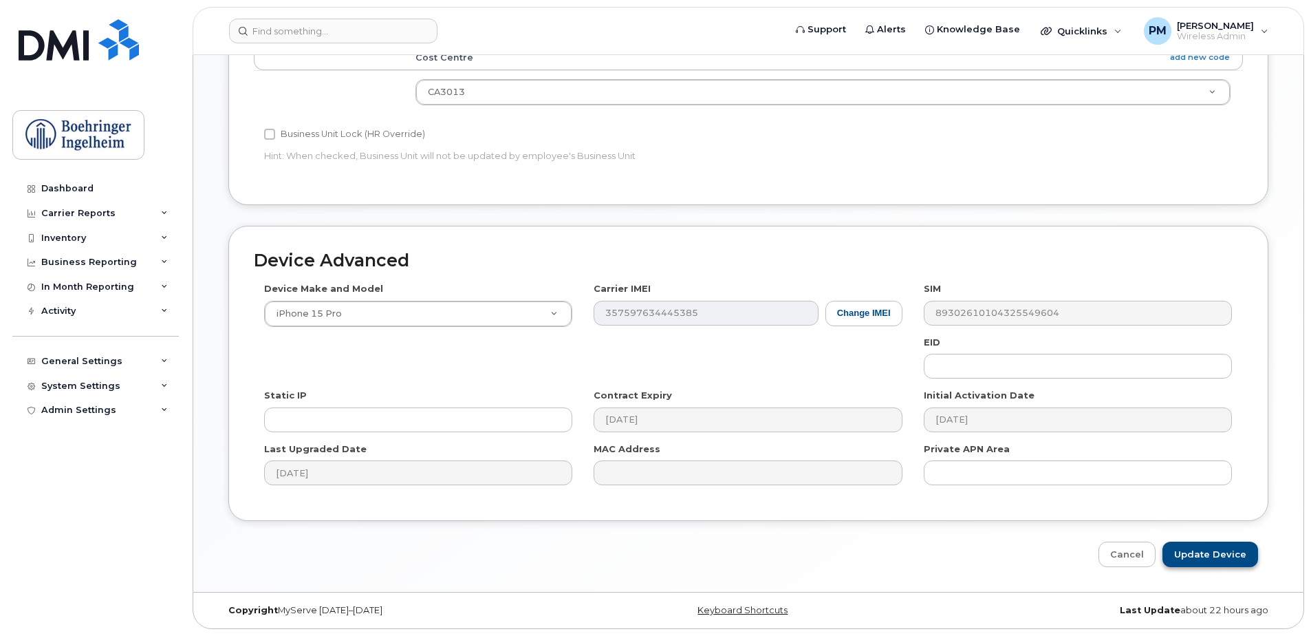
type input "[PERSON_NAME] - CCL"
click at [1223, 552] on input "Update Device" at bounding box center [1210, 553] width 96 height 25
type input "Saving..."
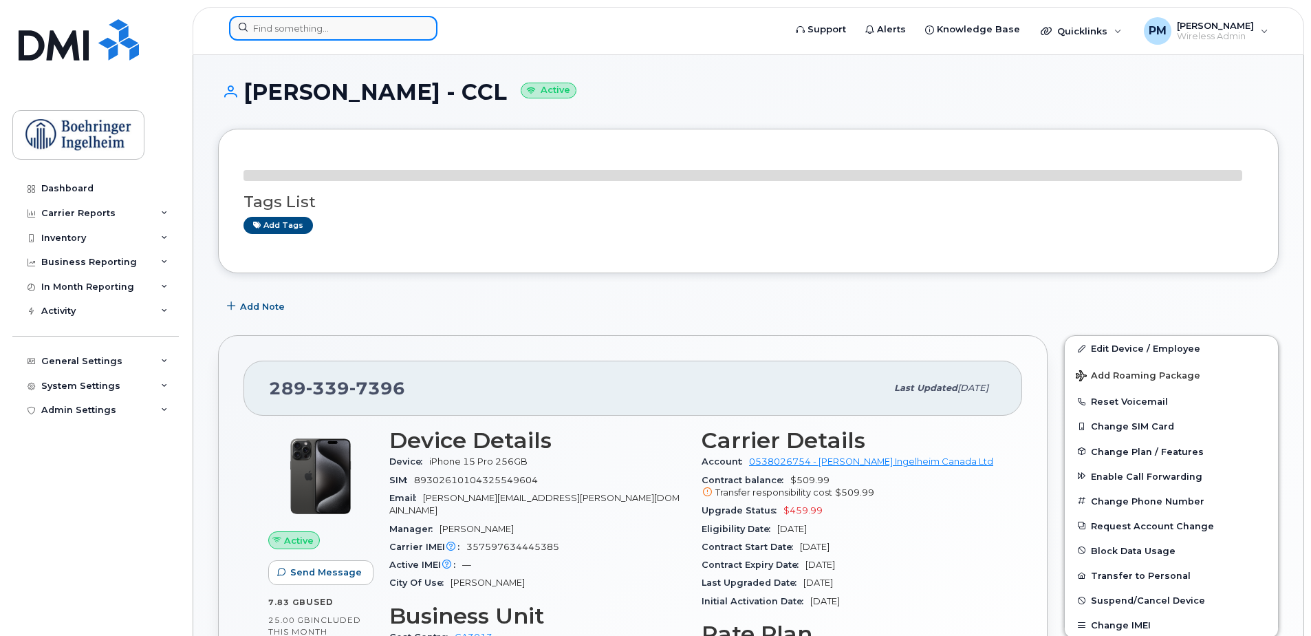
click at [327, 28] on input at bounding box center [333, 28] width 208 height 25
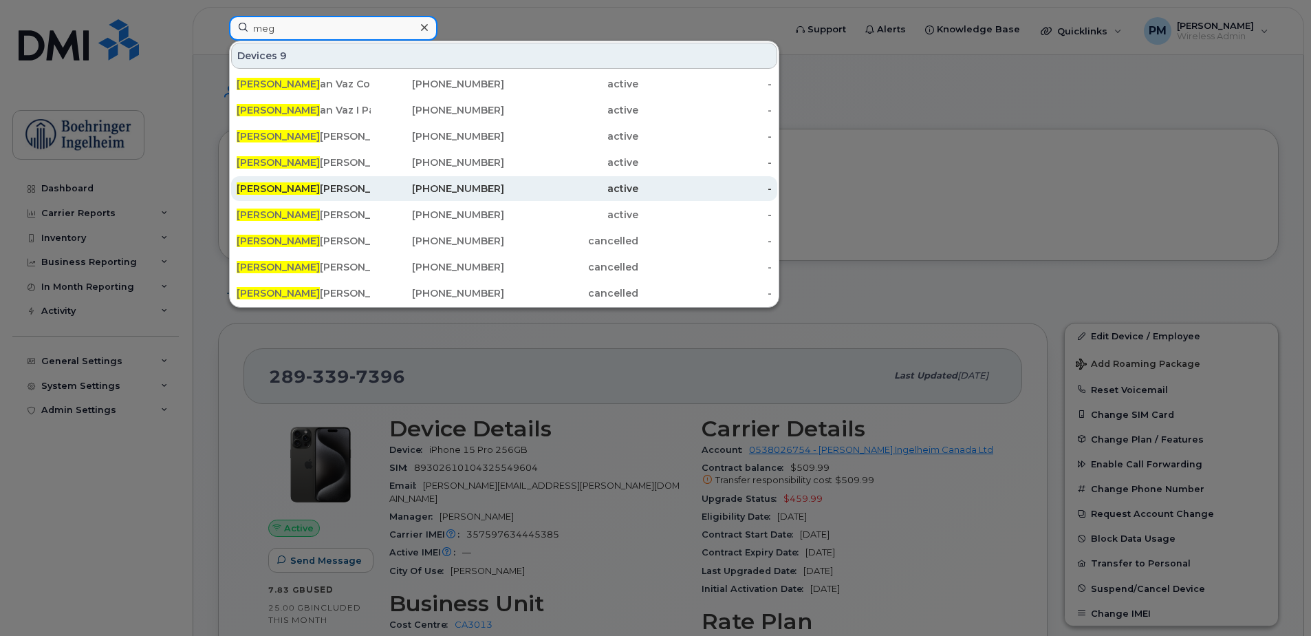
type input "meg"
click at [389, 188] on div "[PHONE_NUMBER]" at bounding box center [438, 189] width 134 height 14
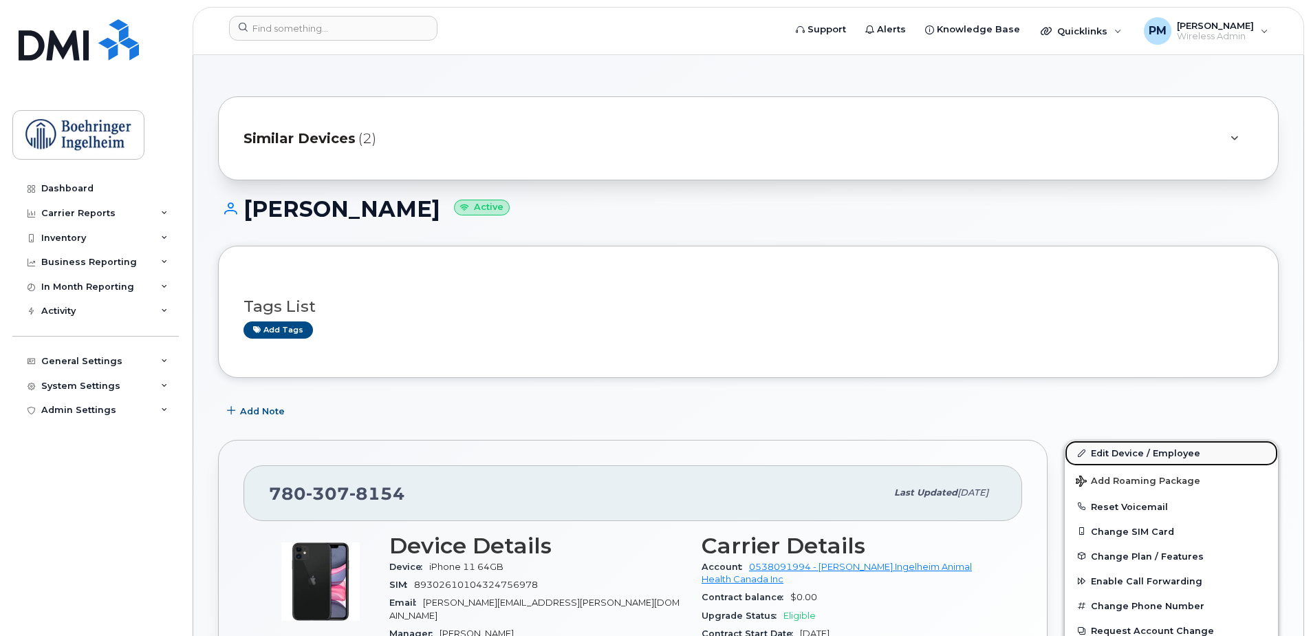
click at [1177, 447] on link "Edit Device / Employee" at bounding box center [1171, 452] width 213 height 25
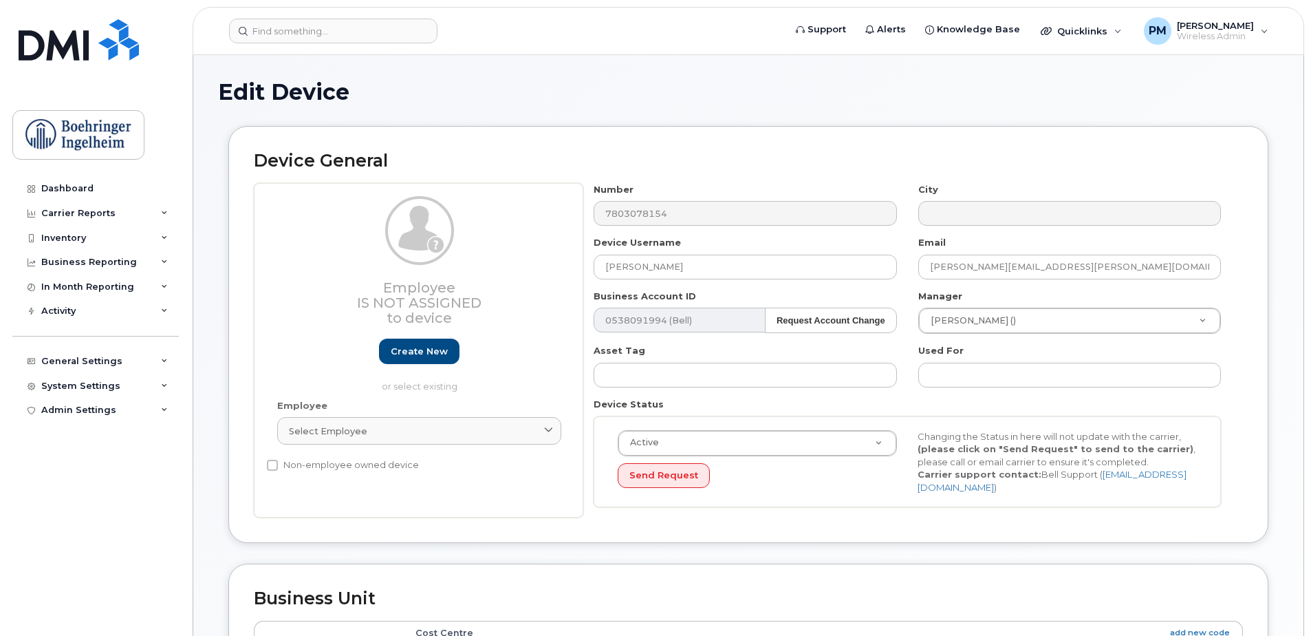
click at [725, 283] on div "Number 7803078154 City Device Username Meghan Mc Carty Email meghan.mccarty@boe…" at bounding box center [907, 350] width 649 height 335
click at [736, 267] on input "[PERSON_NAME]" at bounding box center [745, 266] width 303 height 25
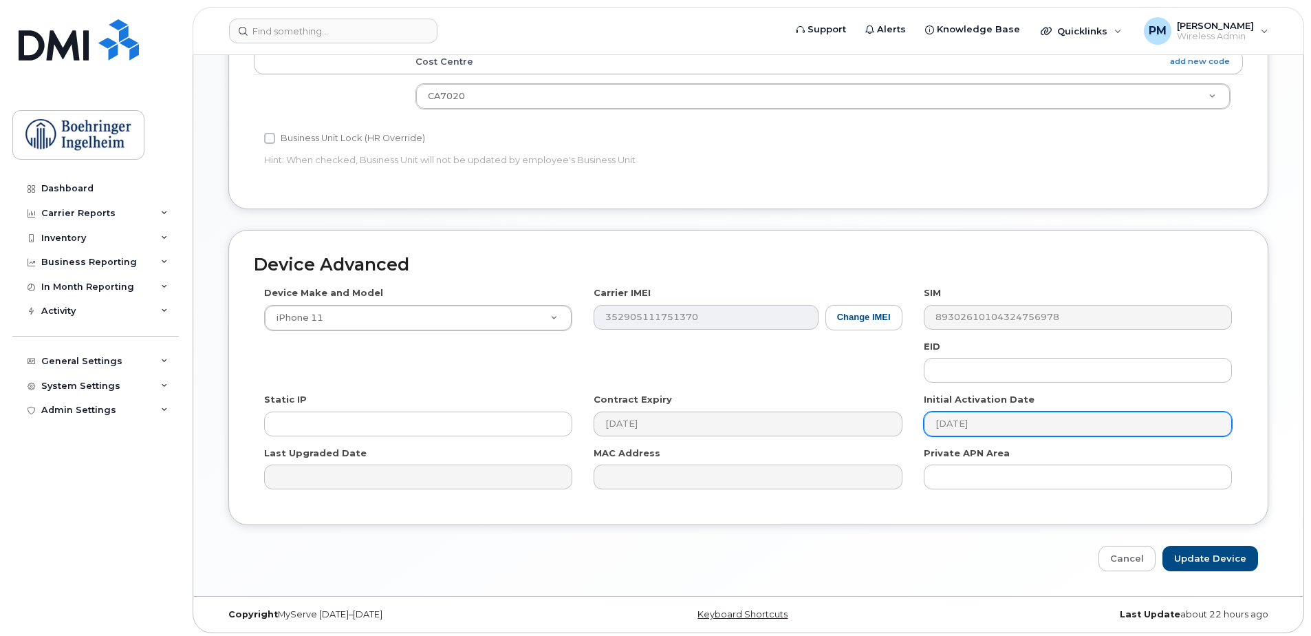
scroll to position [575, 0]
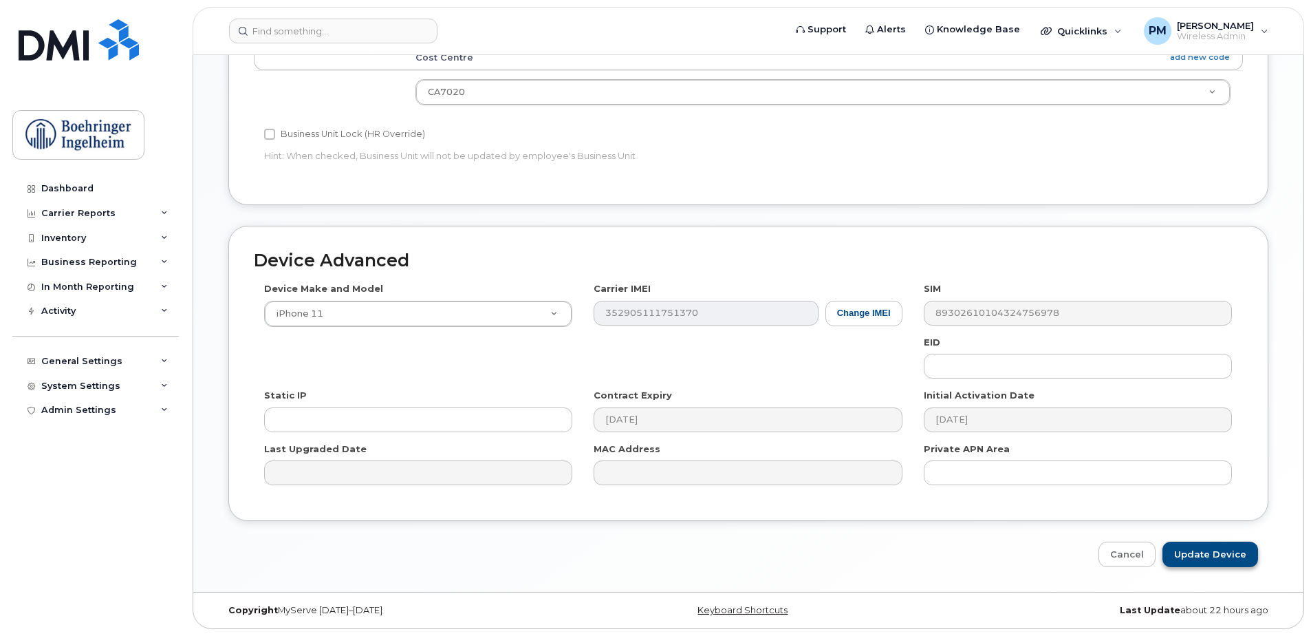
type input "[PERSON_NAME] - CCL"
click at [1239, 558] on input "Update Device" at bounding box center [1210, 553] width 96 height 25
type input "Saving..."
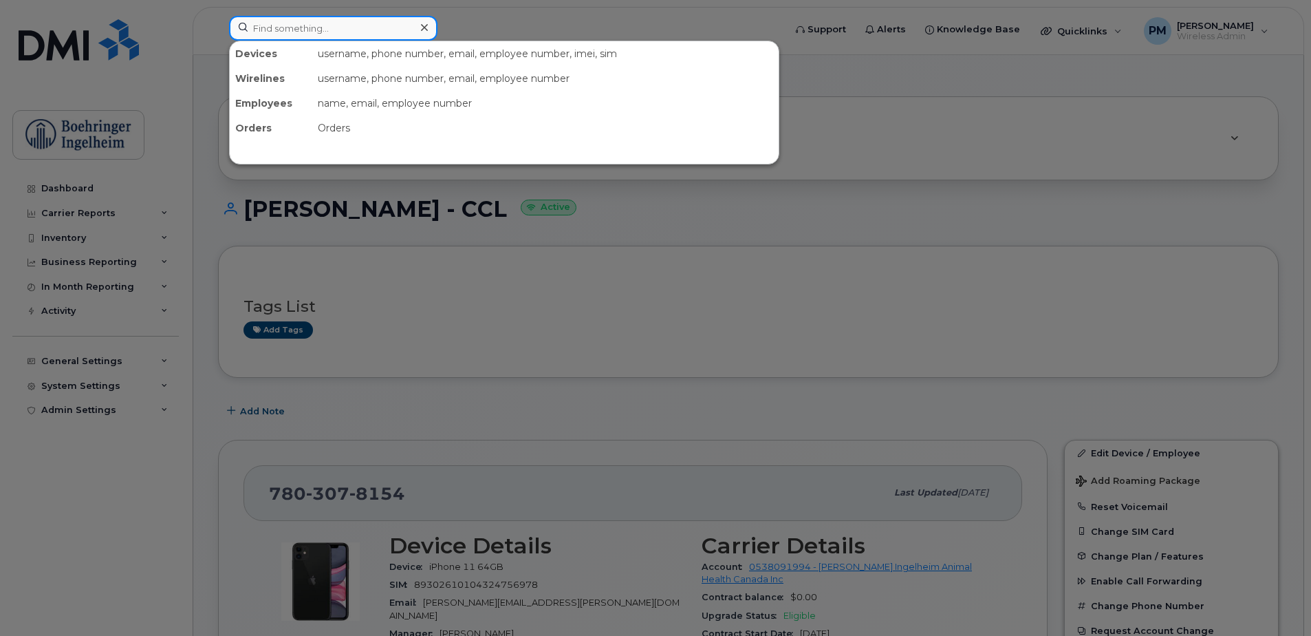
click at [398, 32] on input at bounding box center [333, 28] width 208 height 25
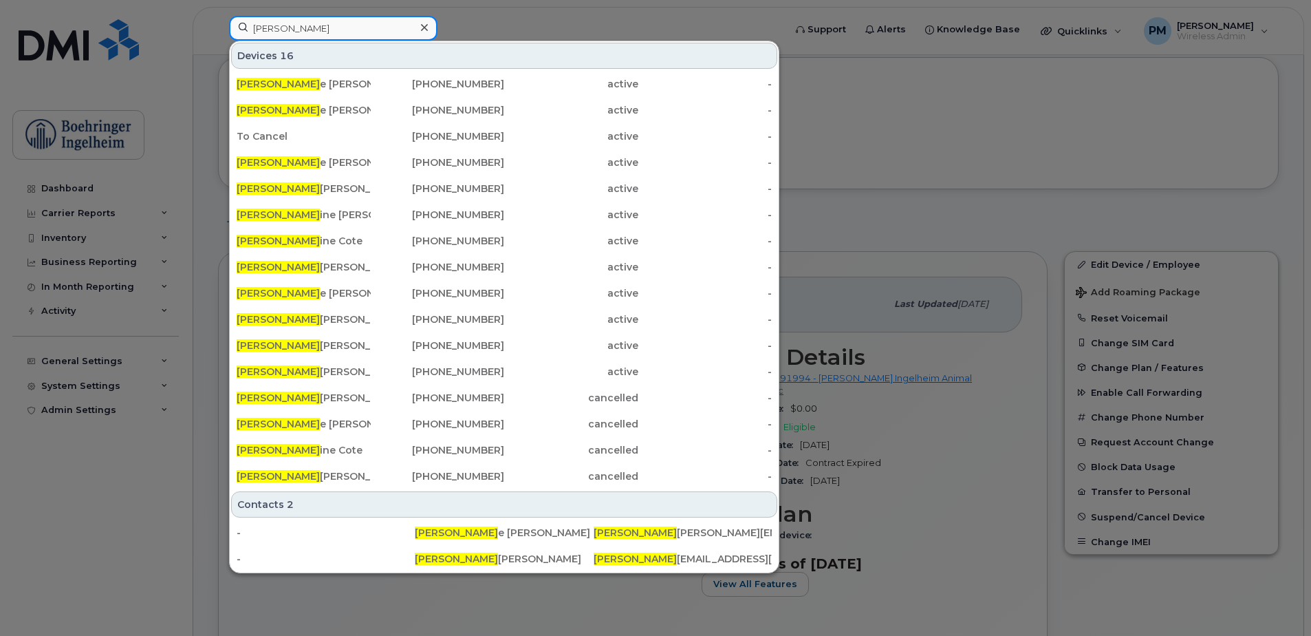
scroll to position [206, 0]
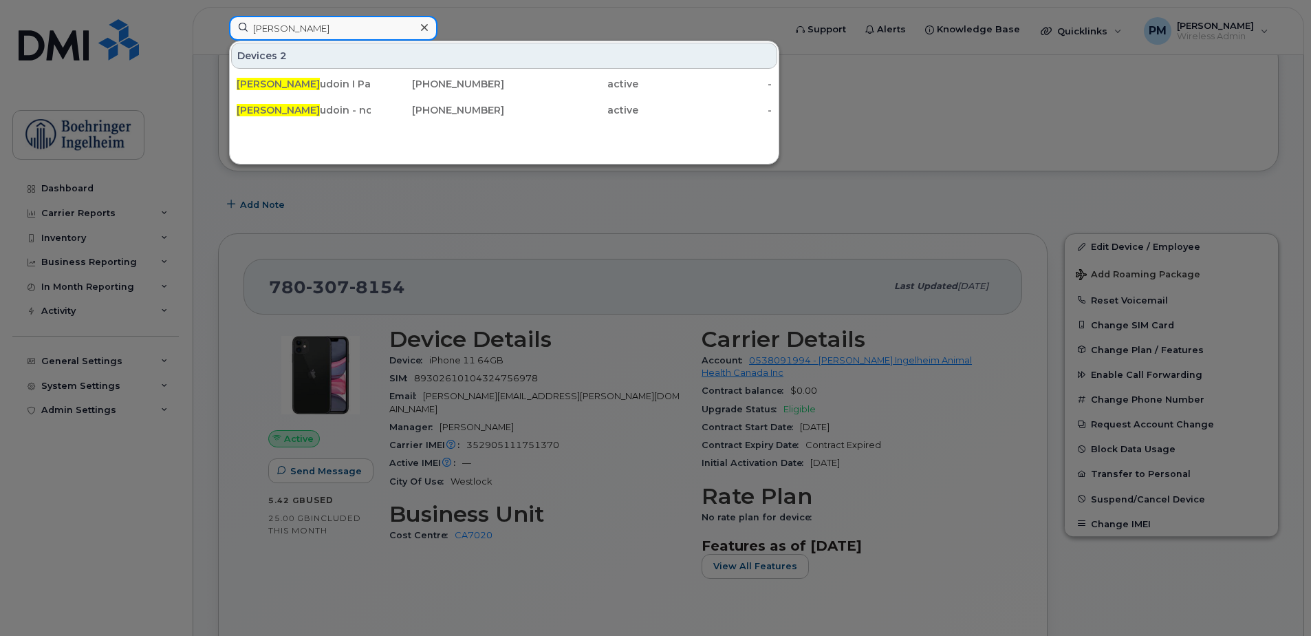
drag, startPoint x: 312, startPoint y: 29, endPoint x: 199, endPoint y: 30, distance: 112.8
click at [218, 30] on div "[PERSON_NAME] 2 [PERSON_NAME] udoin I Pad [PHONE_NUMBER] active - [PERSON_NAME]…" at bounding box center [502, 31] width 568 height 30
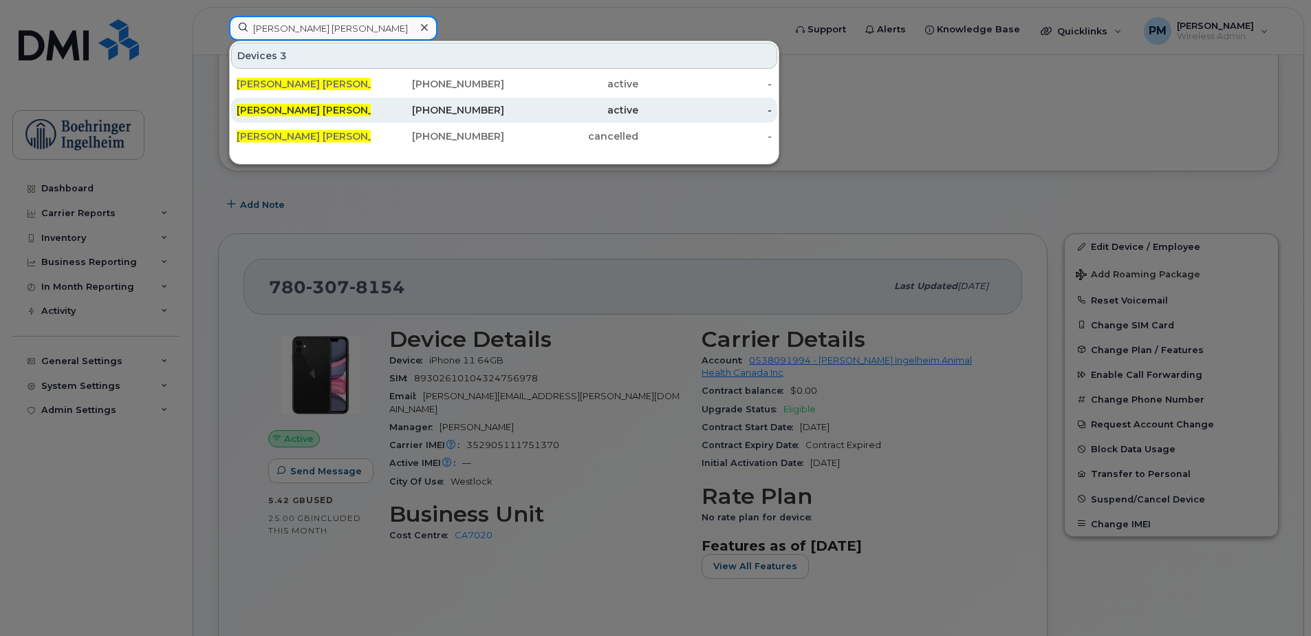
type input "[PERSON_NAME] [PERSON_NAME]"
click at [409, 105] on div "[PHONE_NUMBER]" at bounding box center [438, 110] width 134 height 14
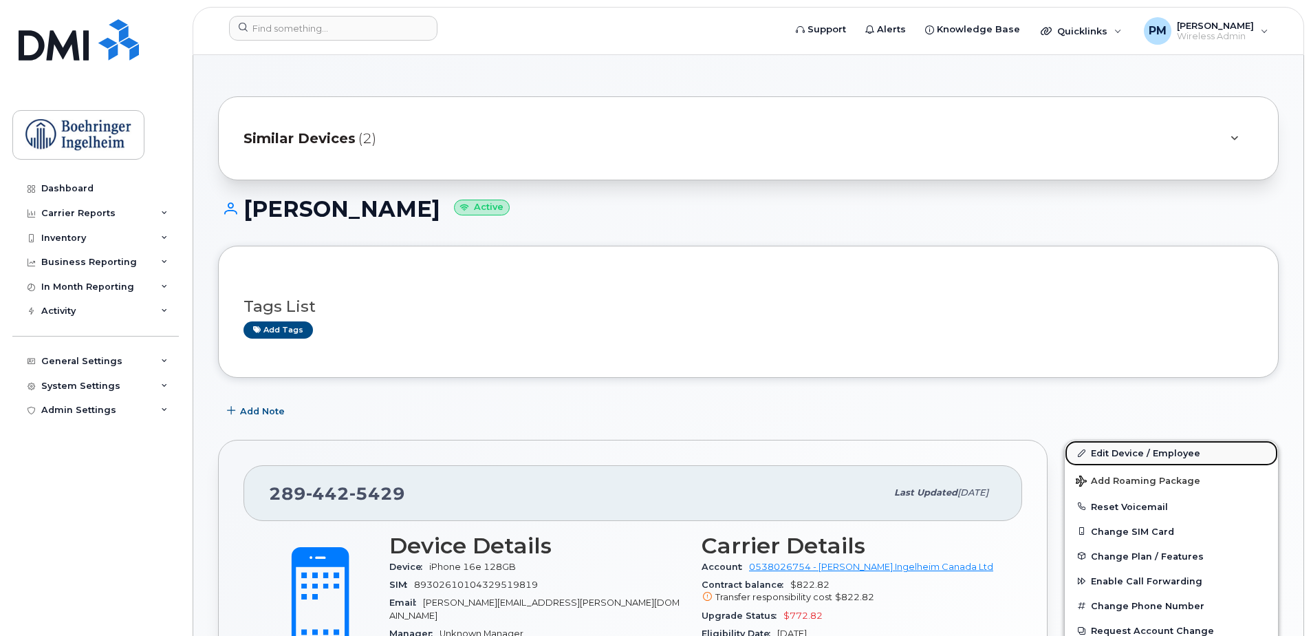
click at [1140, 453] on link "Edit Device / Employee" at bounding box center [1171, 452] width 213 height 25
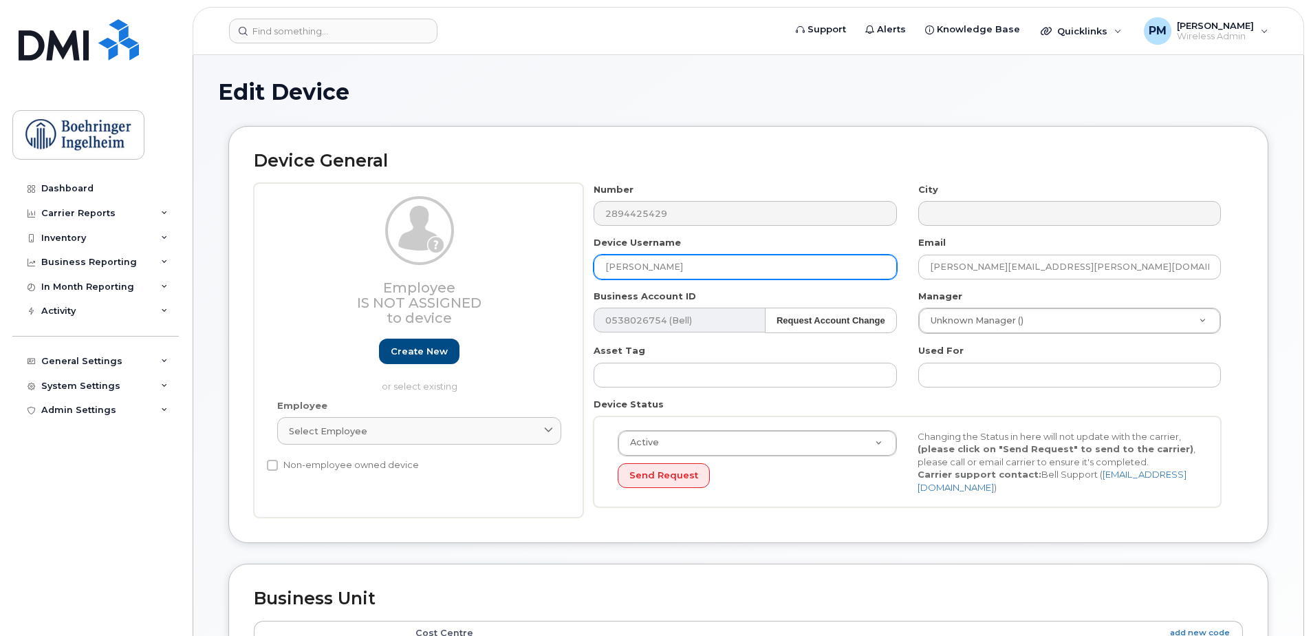
click at [761, 259] on input "[PERSON_NAME]" at bounding box center [745, 266] width 303 height 25
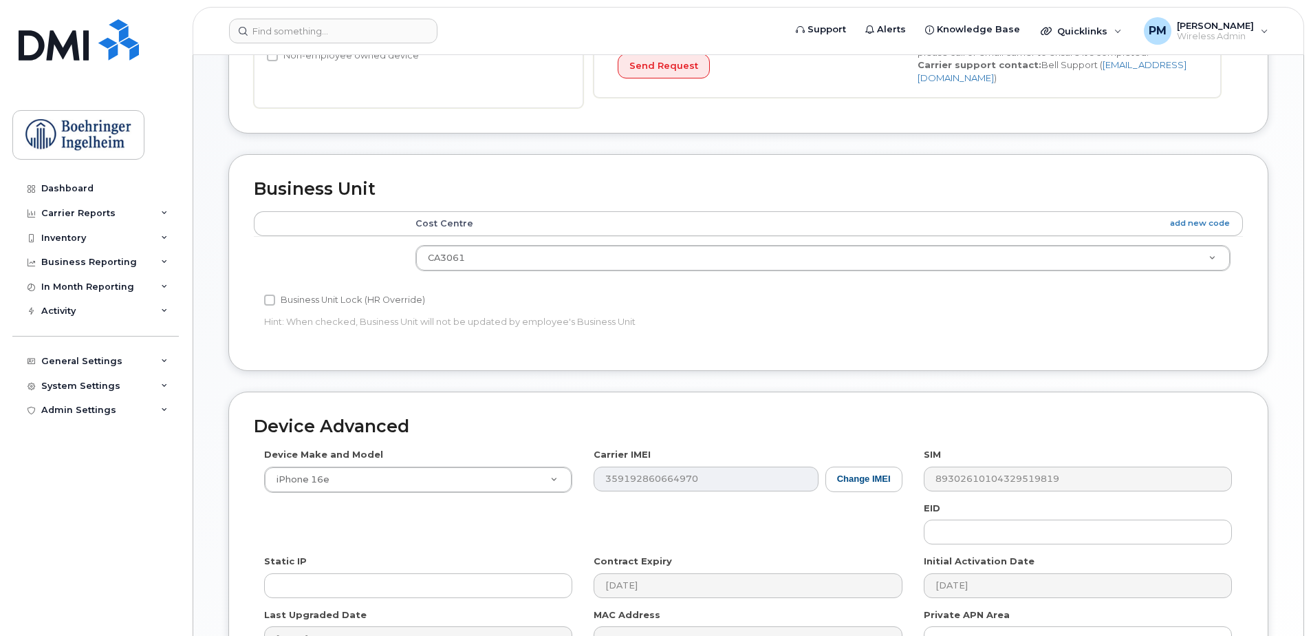
scroll to position [575, 0]
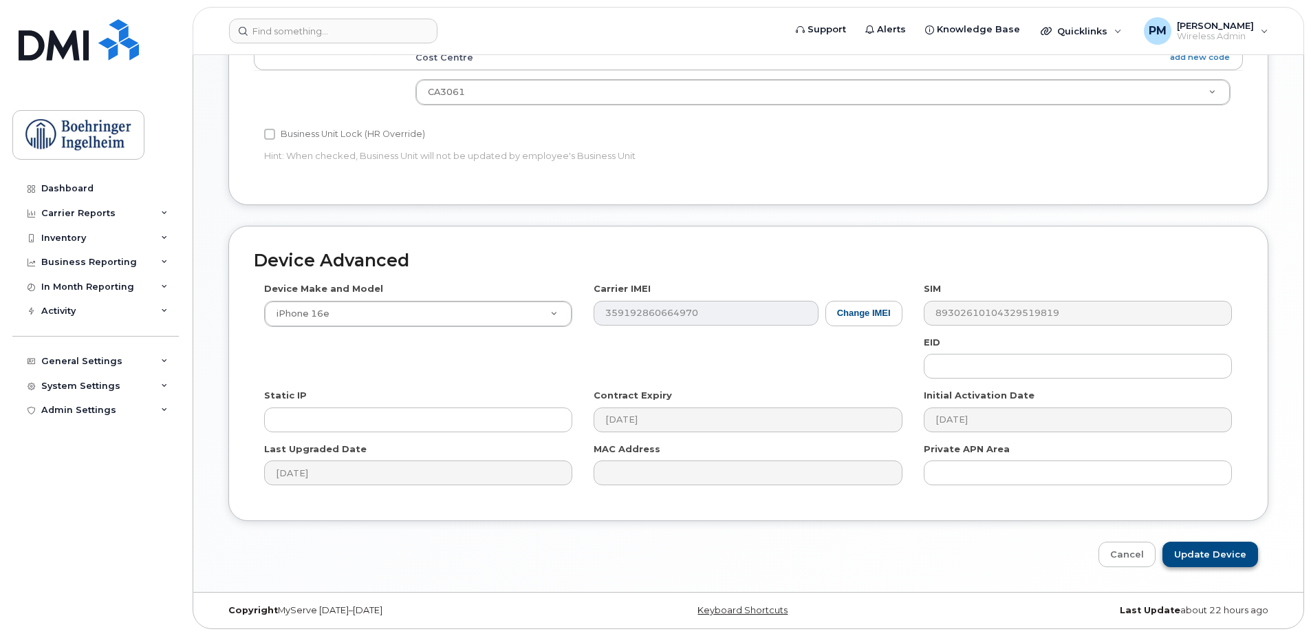
type input "[PERSON_NAME] - Contarct"
click at [1241, 556] on input "Update Device" at bounding box center [1210, 553] width 96 height 25
type input "Saving..."
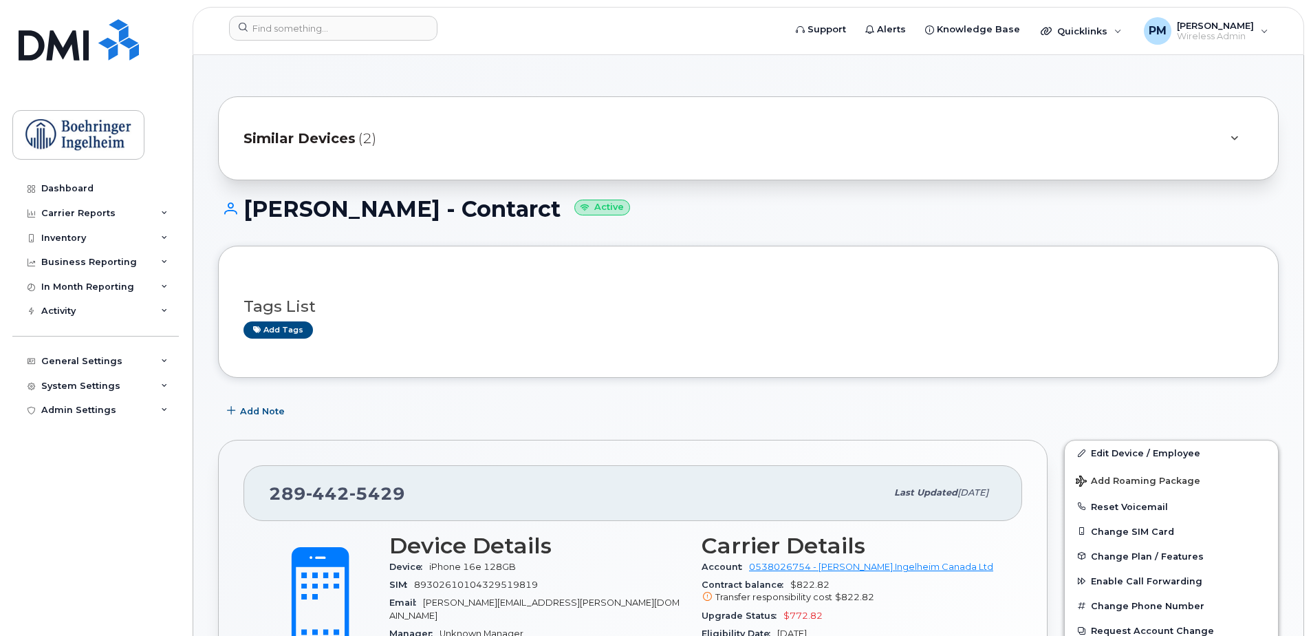
click at [416, 127] on div "Similar Devices (2)" at bounding box center [728, 138] width 971 height 33
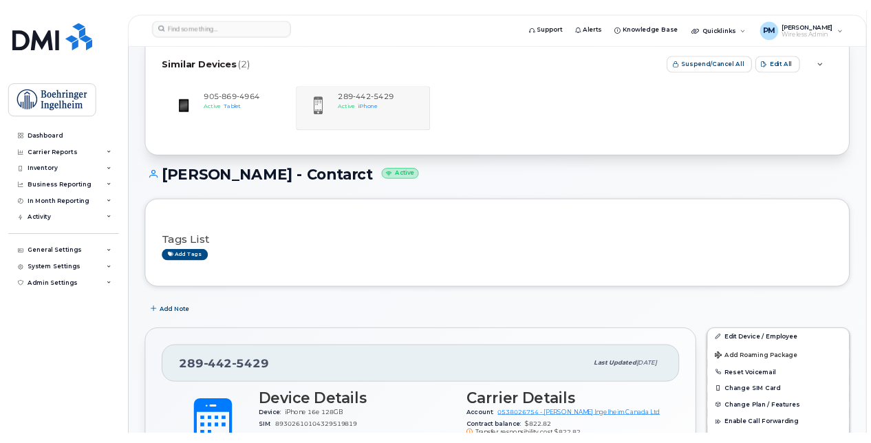
scroll to position [138, 0]
